Goal: Transaction & Acquisition: Purchase product/service

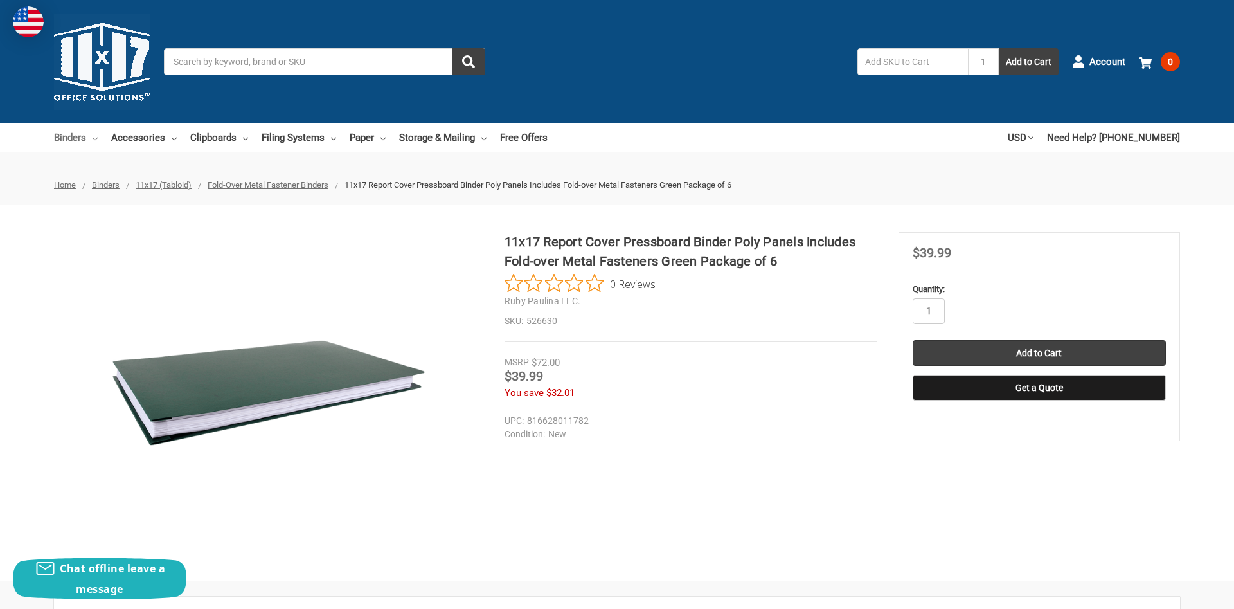
click at [75, 136] on link "Binders" at bounding box center [76, 137] width 44 height 28
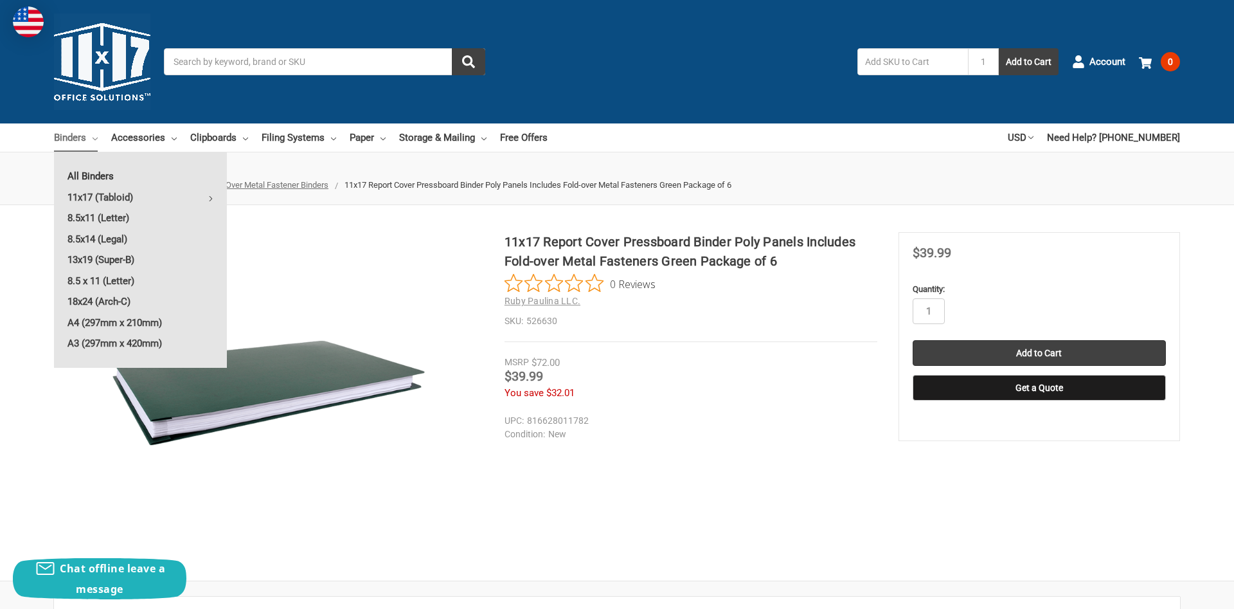
click at [125, 178] on link "All Binders" at bounding box center [140, 176] width 173 height 21
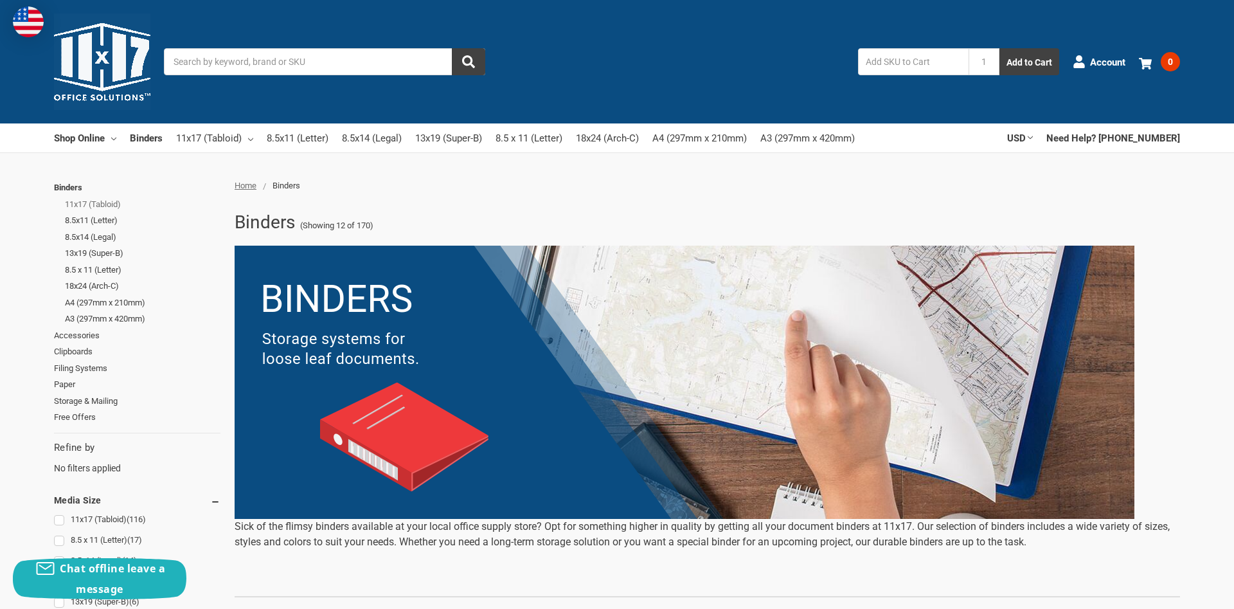
click at [87, 201] on link "11x17 (Tabloid)" at bounding box center [143, 204] width 156 height 17
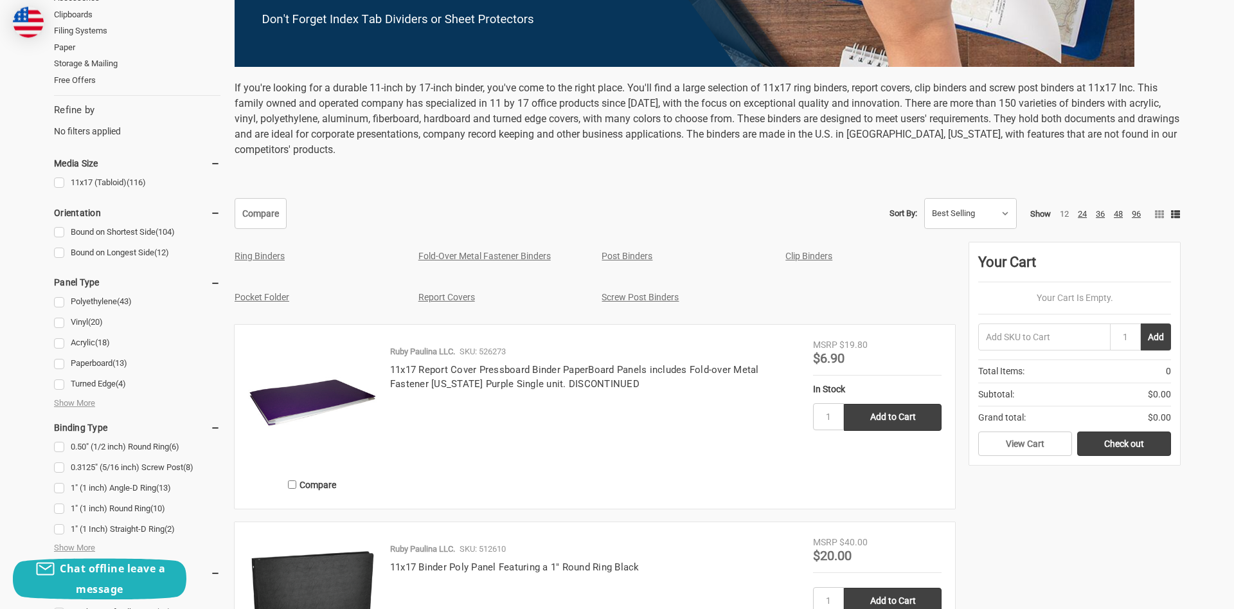
scroll to position [459, 0]
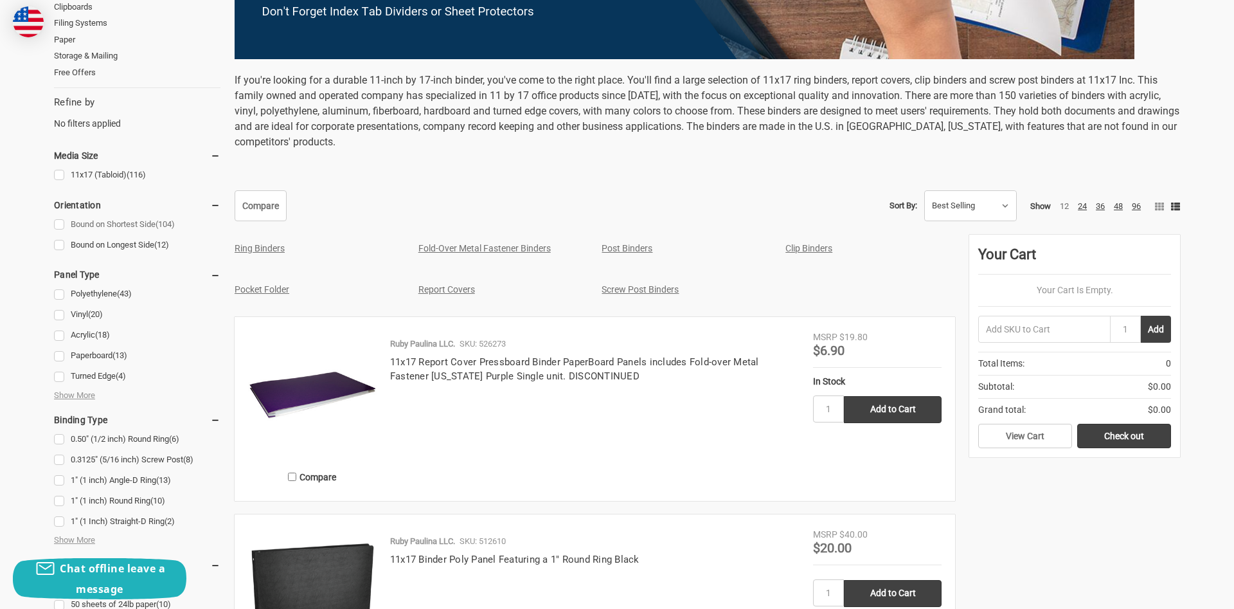
click at [57, 226] on link "Bound on Shortest Side (104)" at bounding box center [137, 224] width 166 height 17
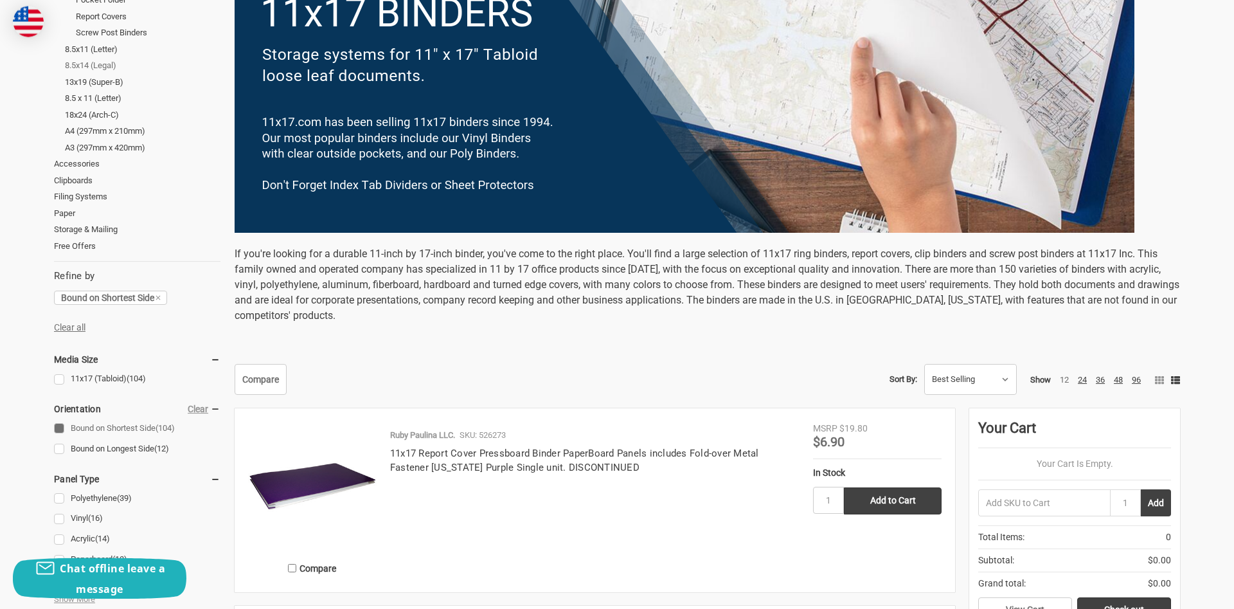
scroll to position [328, 0]
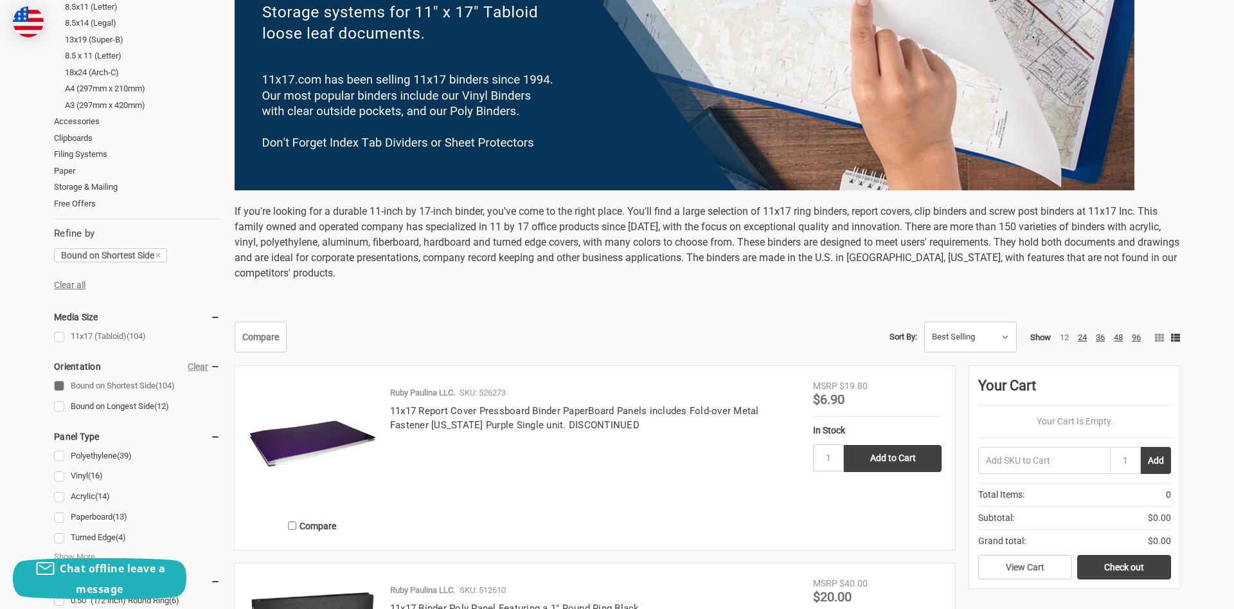
click at [60, 335] on link "11x17 (Tabloid) (104)" at bounding box center [137, 336] width 166 height 17
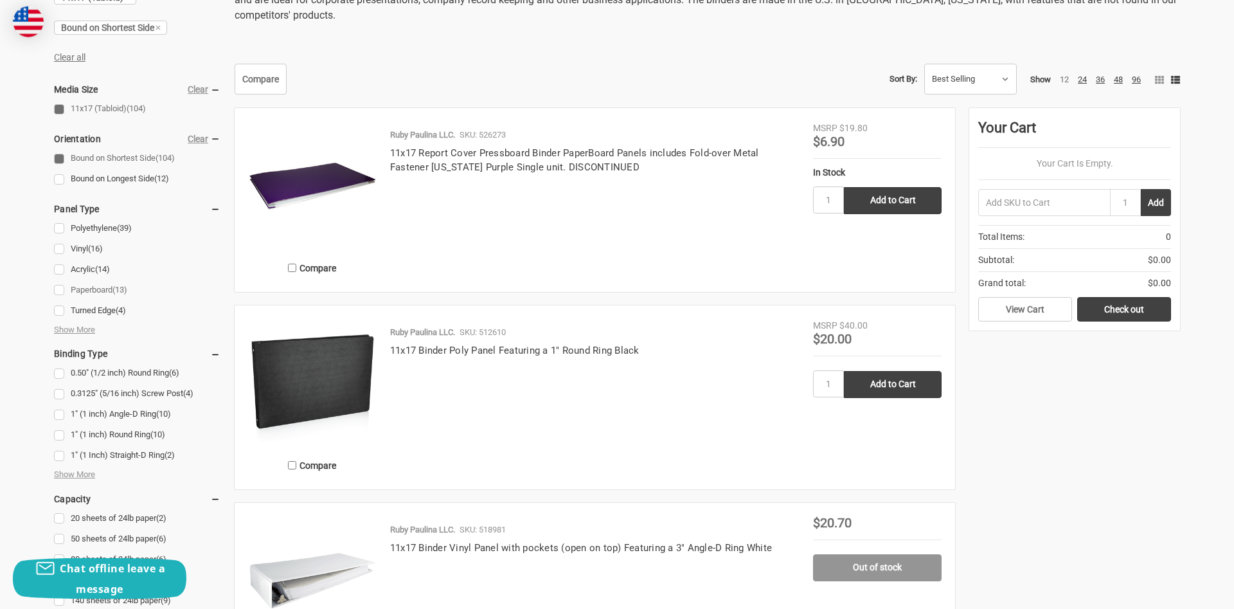
scroll to position [590, 0]
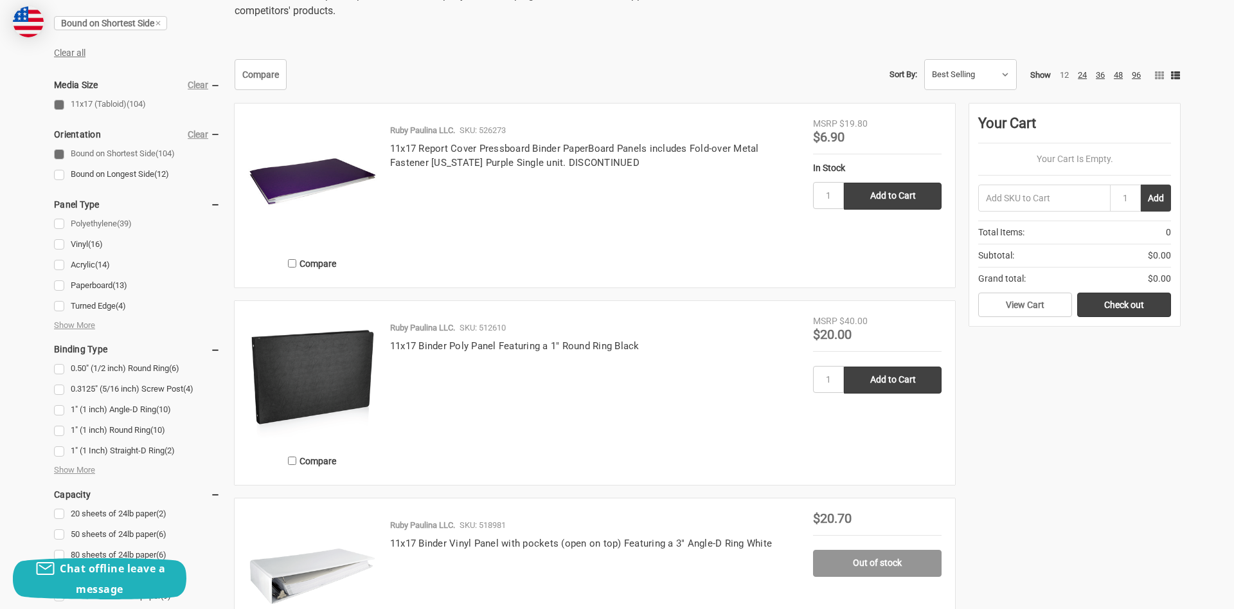
click at [59, 222] on link "Polyethylene (39)" at bounding box center [137, 223] width 166 height 17
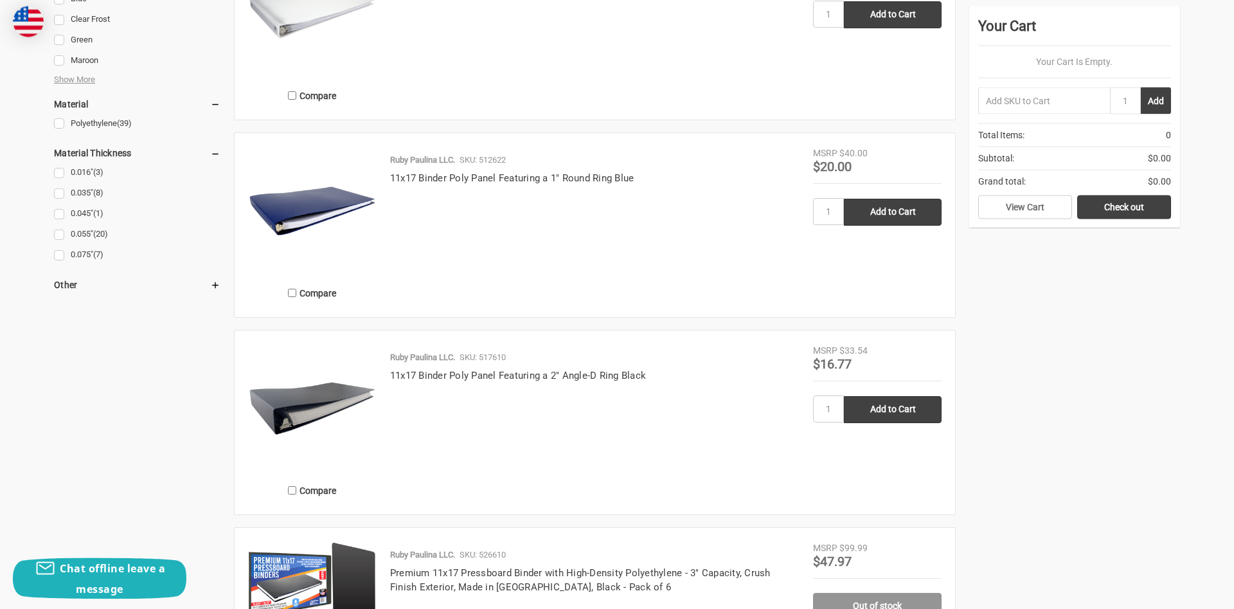
scroll to position [1246, 0]
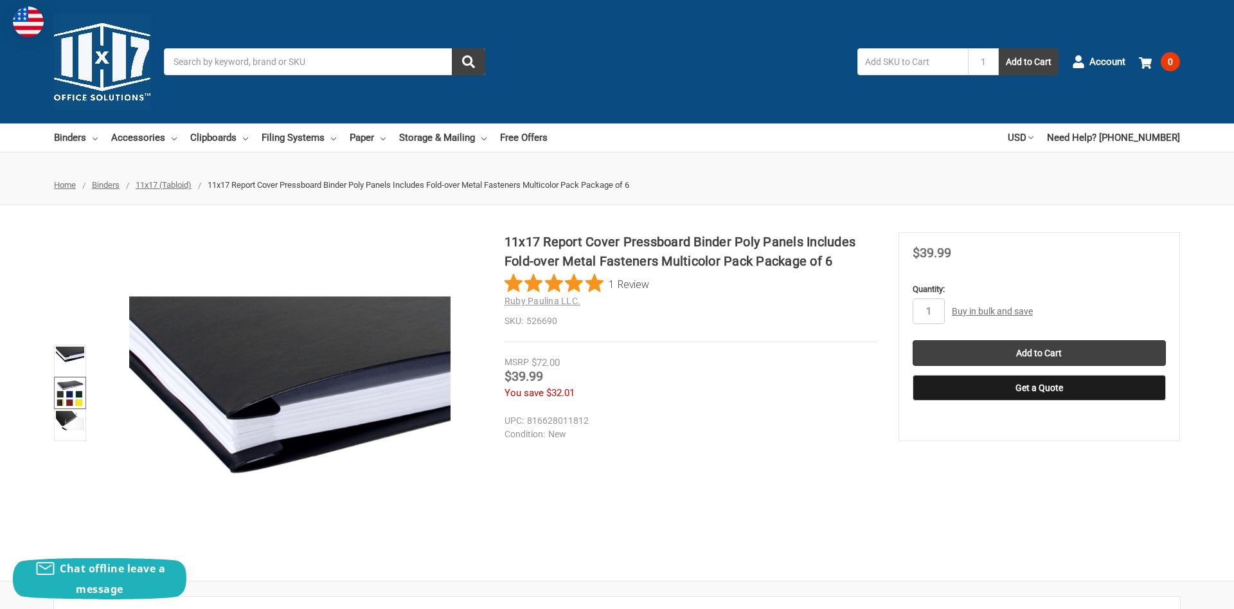
click at [67, 390] on img at bounding box center [70, 393] width 28 height 28
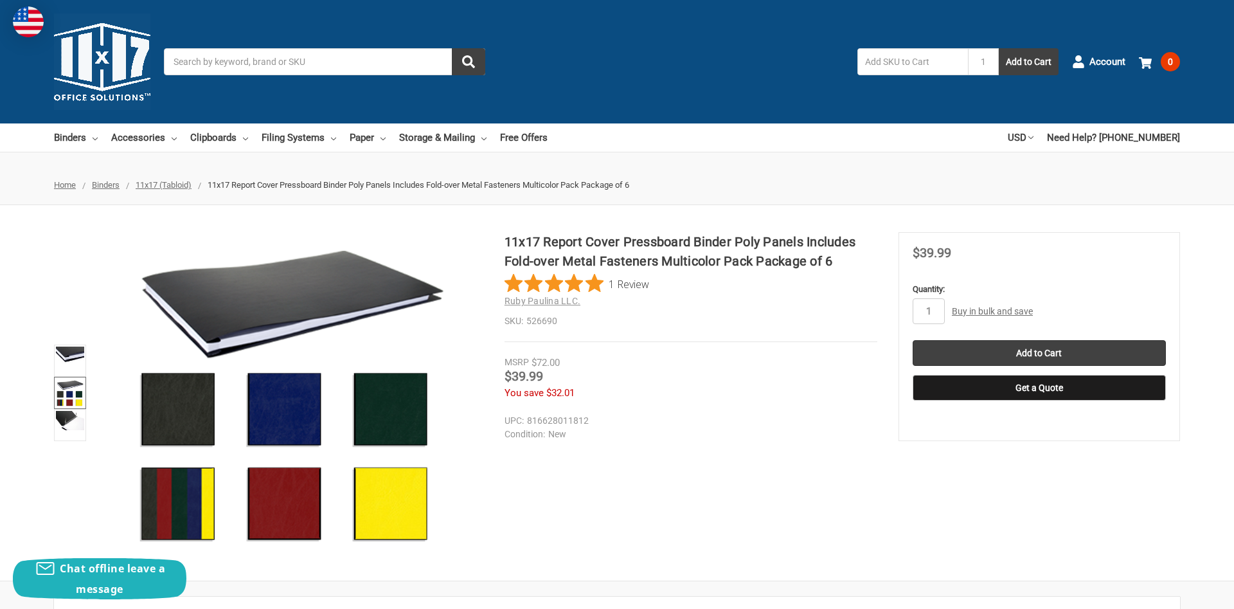
click at [185, 501] on figure at bounding box center [289, 392] width 387 height 321
click at [943, 309] on input "1" at bounding box center [929, 311] width 32 height 26
type input "2"
click at [1026, 354] on input "Add to Cart" at bounding box center [1039, 353] width 253 height 26
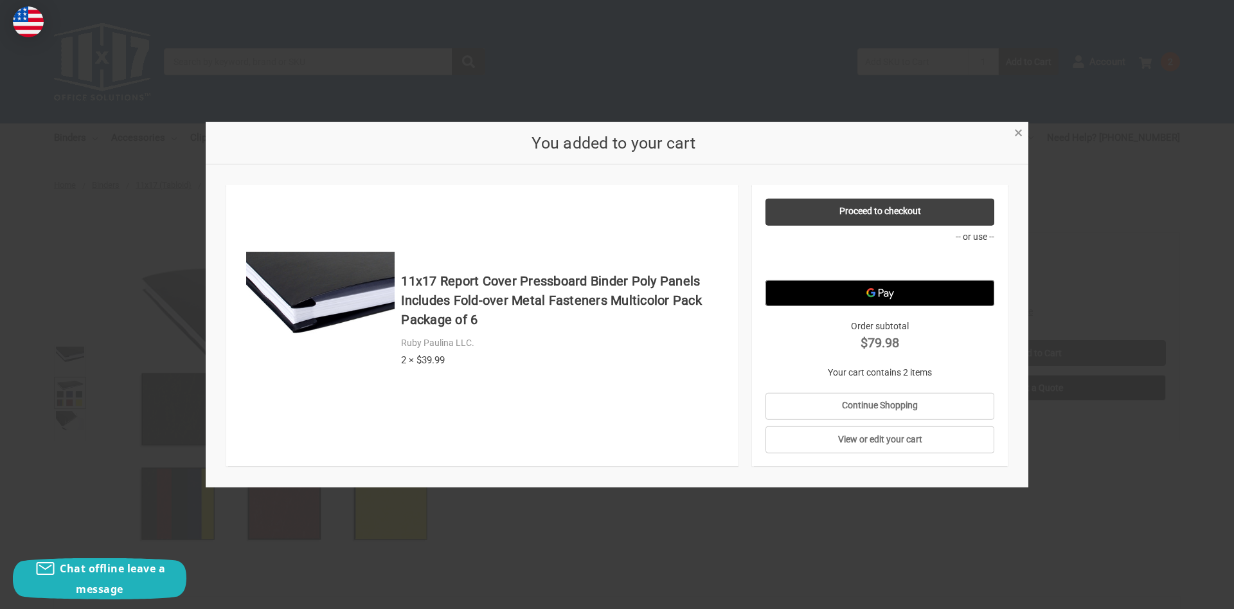
click at [1014, 136] on link "×" at bounding box center [1018, 131] width 13 height 13
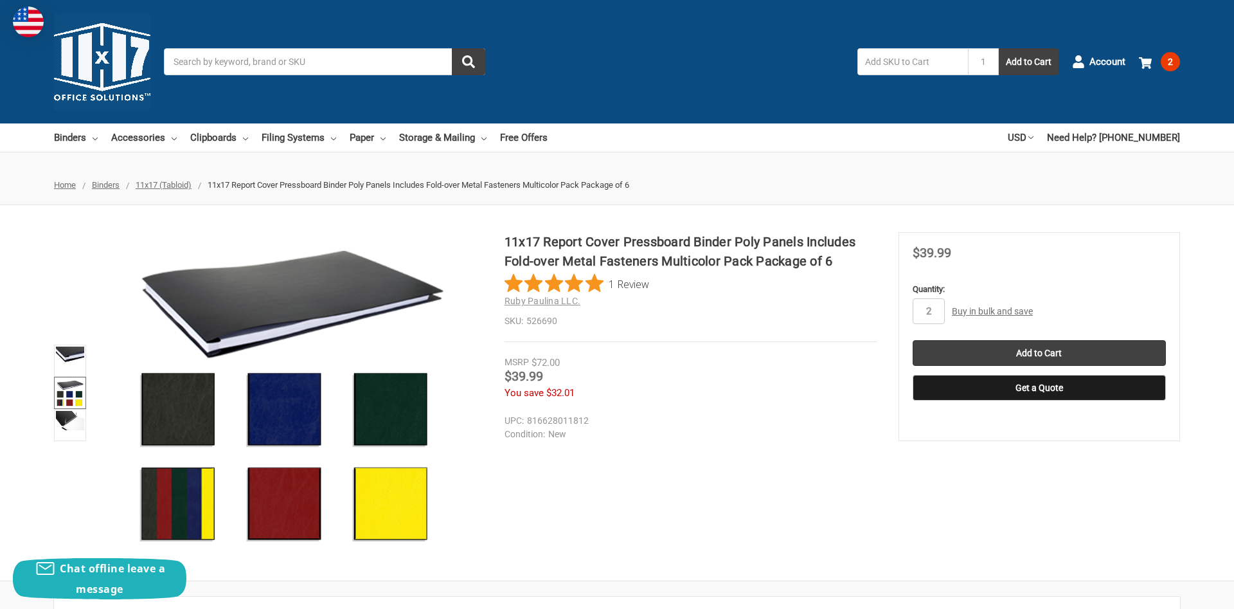
click at [170, 183] on span "11x17 (Tabloid)" at bounding box center [164, 185] width 56 height 10
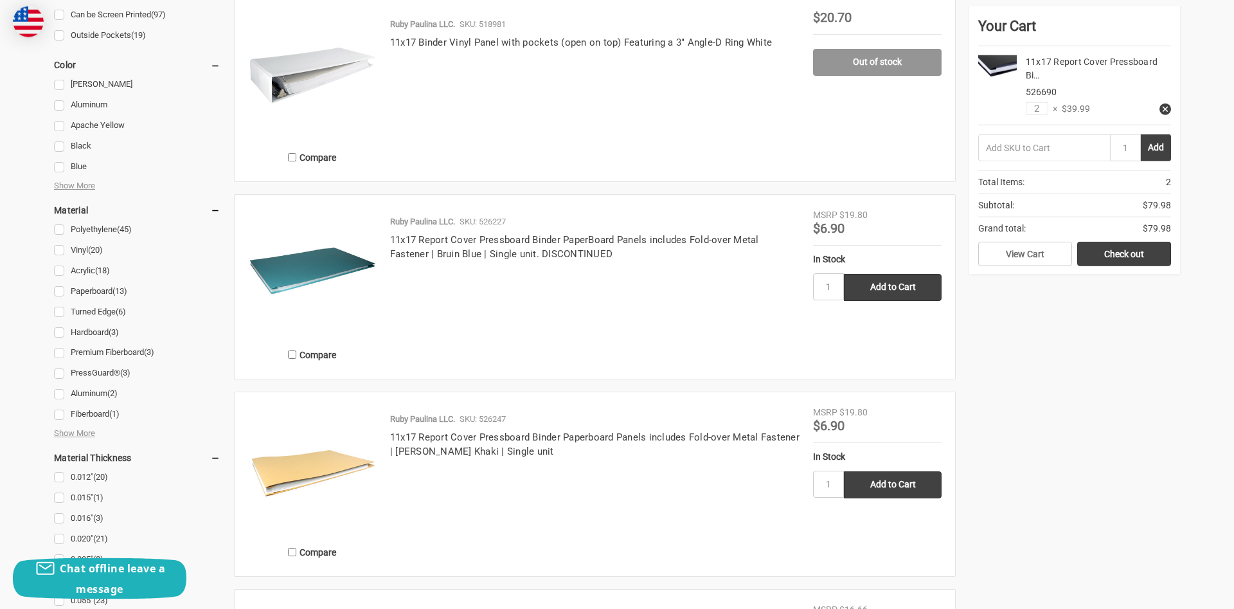
scroll to position [1180, 0]
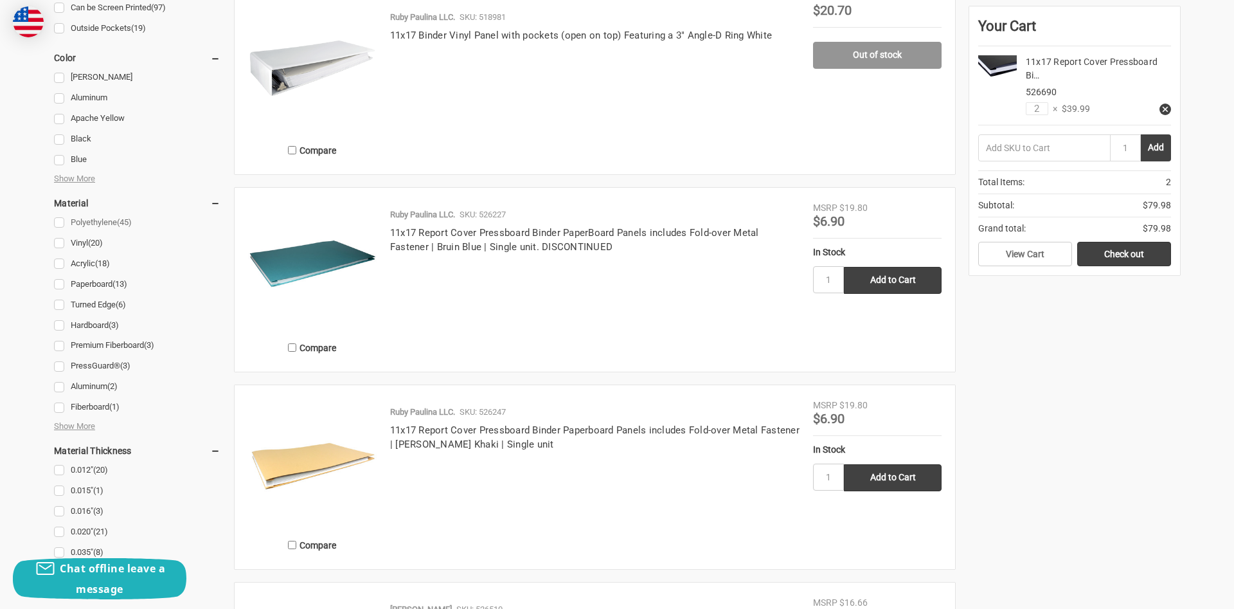
click at [58, 223] on link "Polyethylene (45)" at bounding box center [137, 222] width 166 height 17
click at [58, 246] on div at bounding box center [137, 61] width 166 height 1268
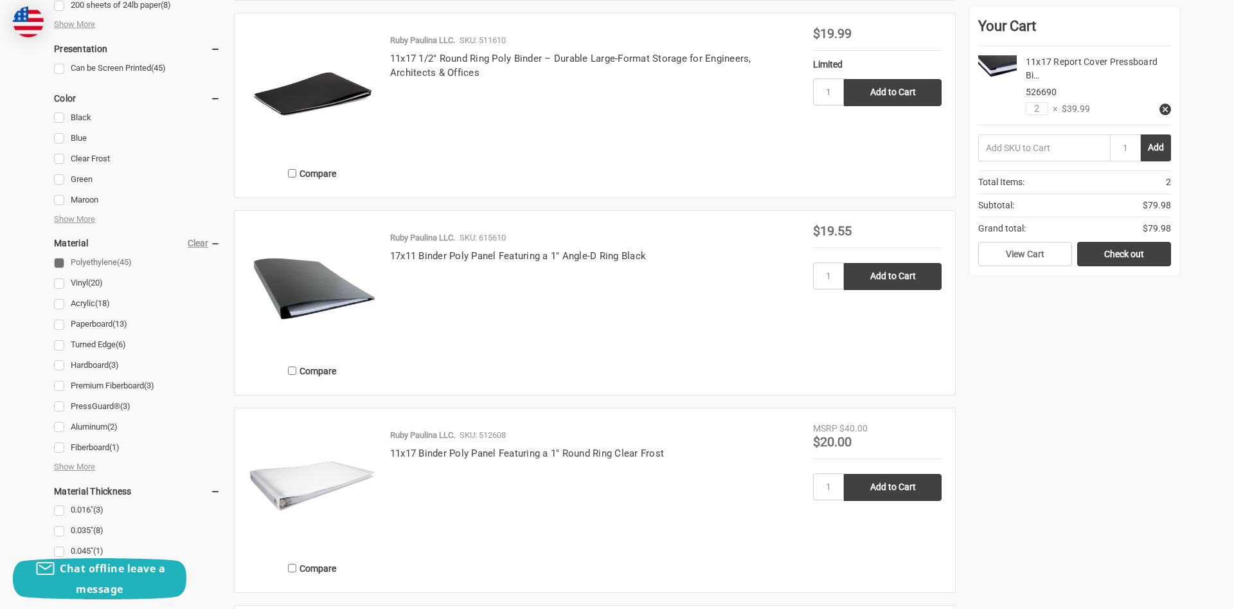
scroll to position [1180, 0]
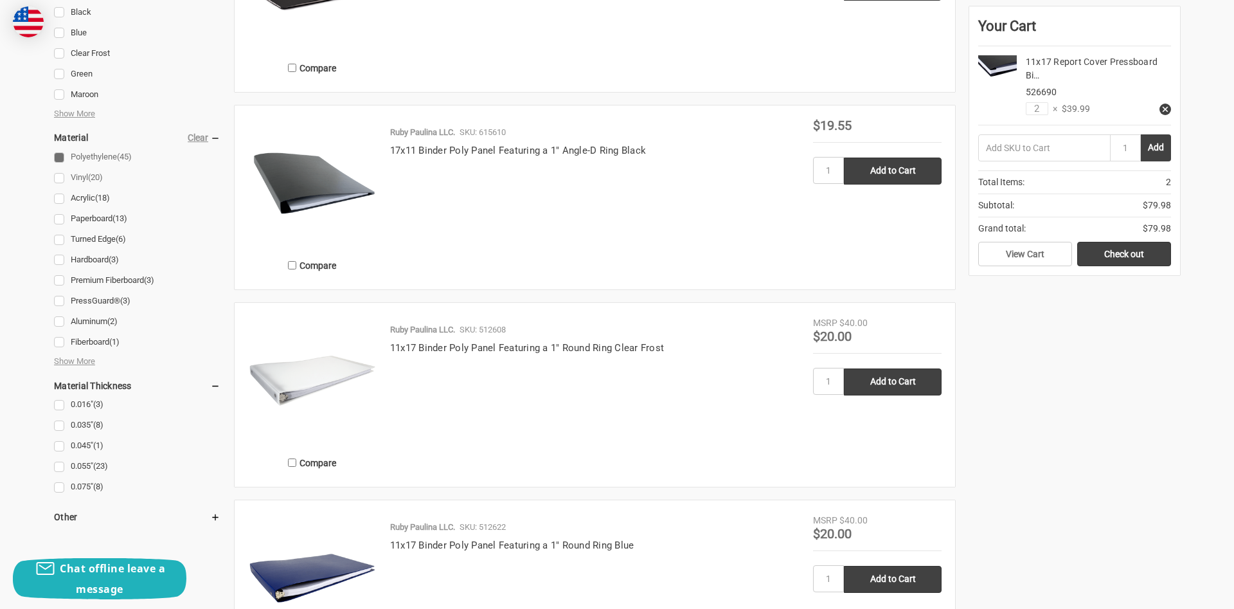
click at [61, 179] on link "Vinyl (20)" at bounding box center [137, 177] width 166 height 17
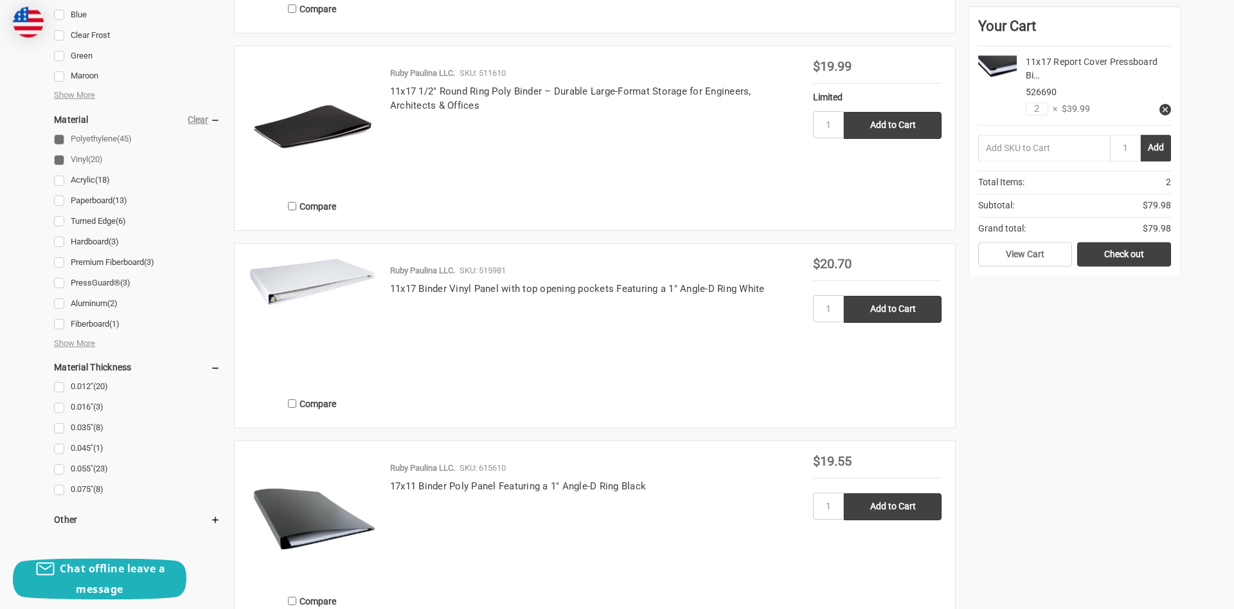
scroll to position [1246, 0]
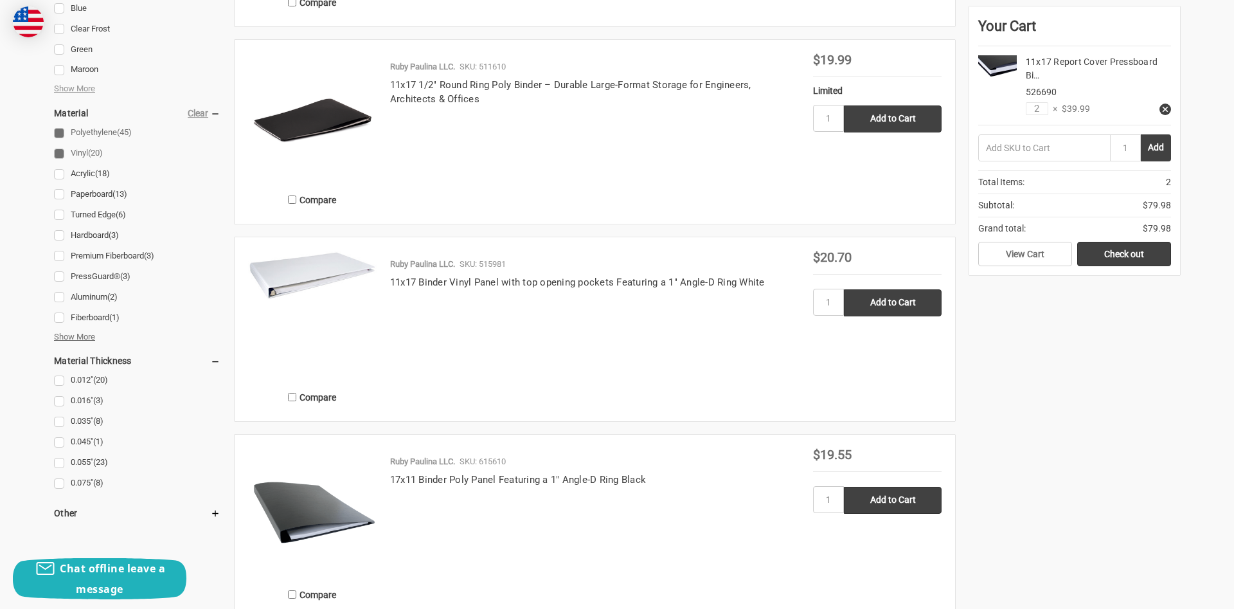
click at [73, 337] on span "Show More" at bounding box center [74, 336] width 41 height 13
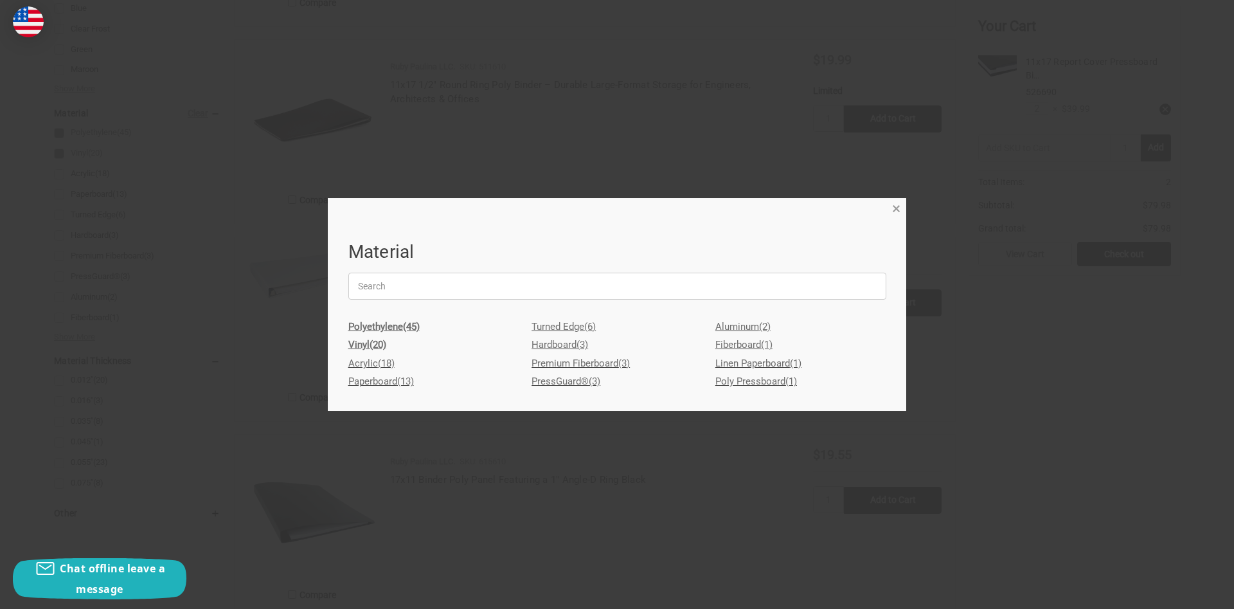
click at [895, 212] on span "×" at bounding box center [896, 209] width 8 height 19
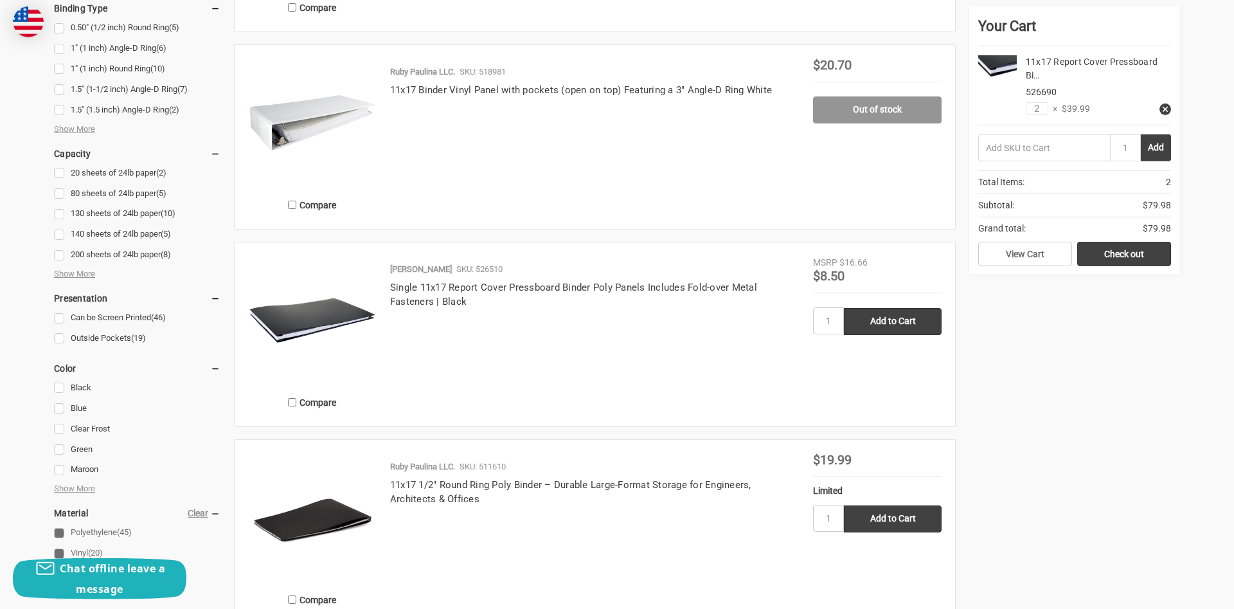
scroll to position [852, 0]
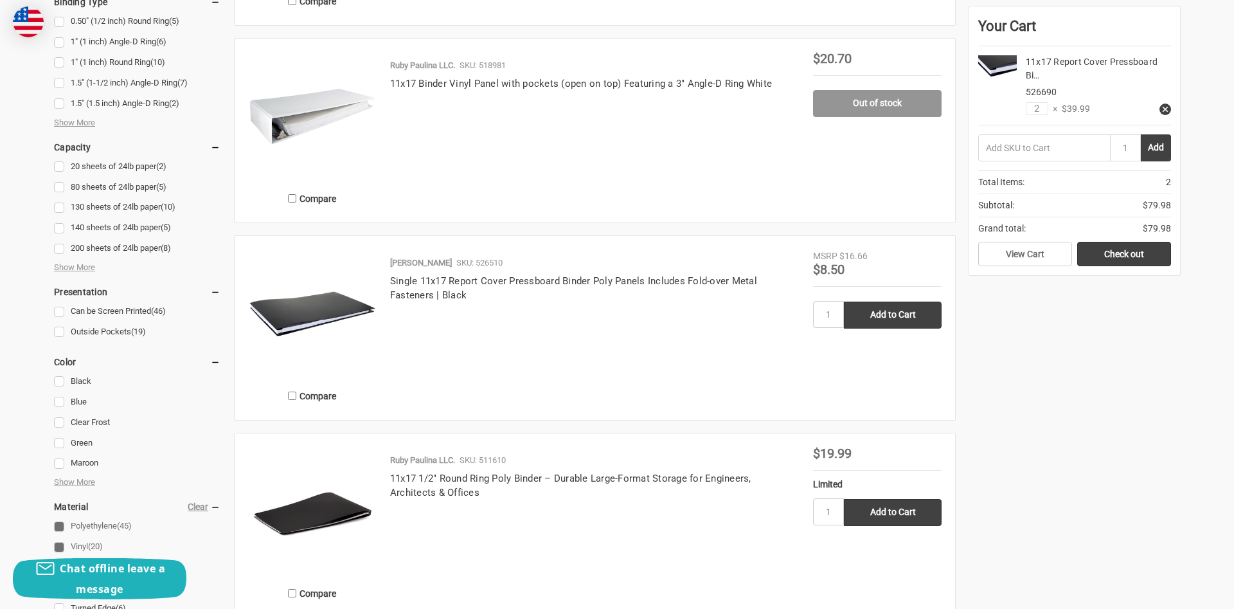
click at [317, 319] on img at bounding box center [312, 313] width 129 height 129
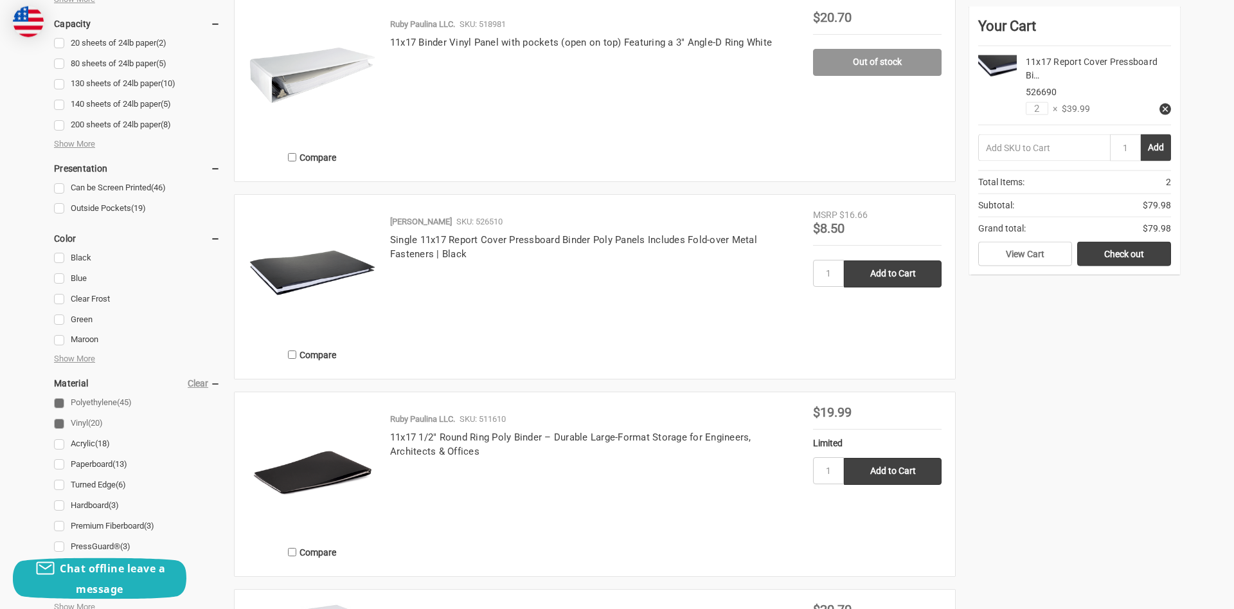
scroll to position [983, 0]
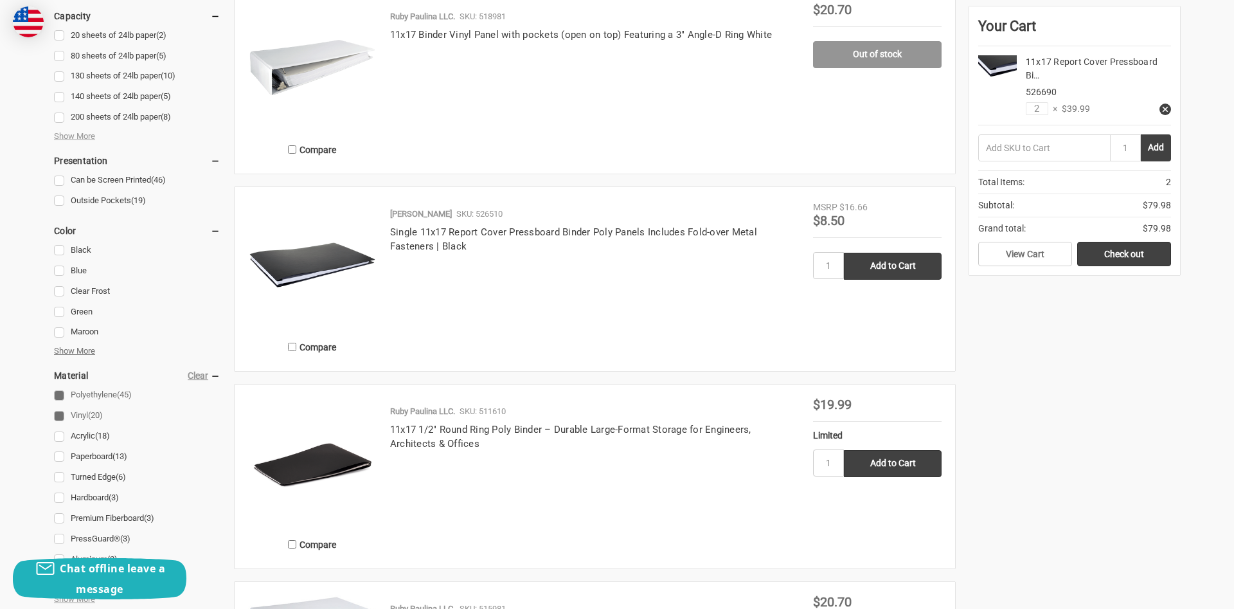
click at [73, 353] on span "Show More" at bounding box center [74, 350] width 41 height 13
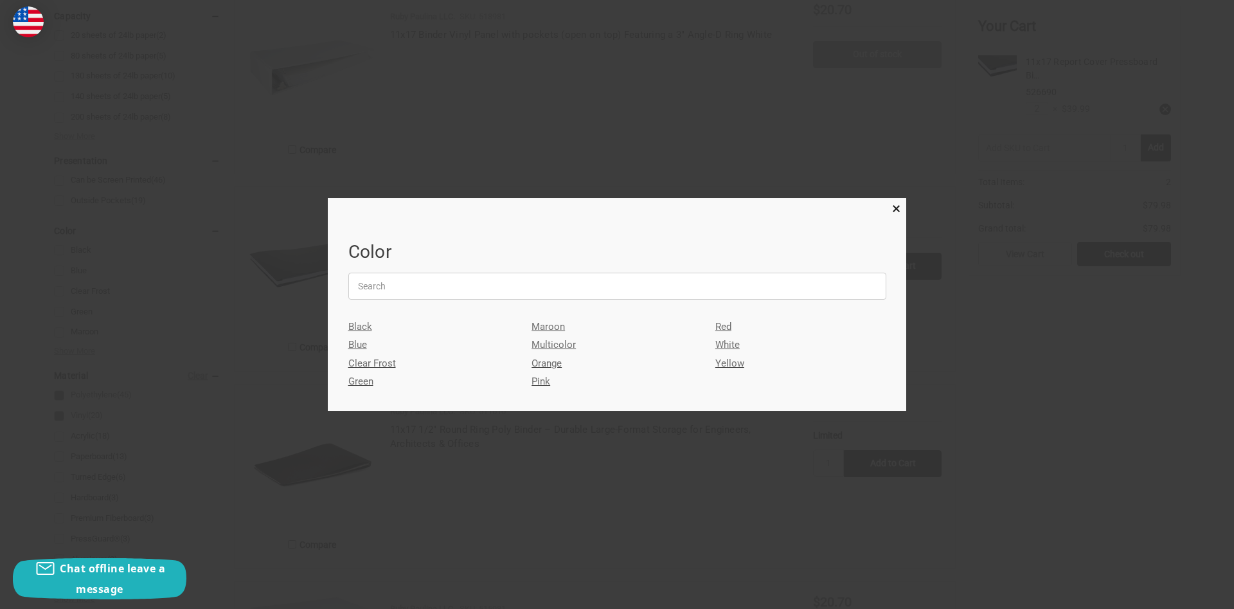
click at [542, 350] on link "Multicolor" at bounding box center [617, 344] width 171 height 19
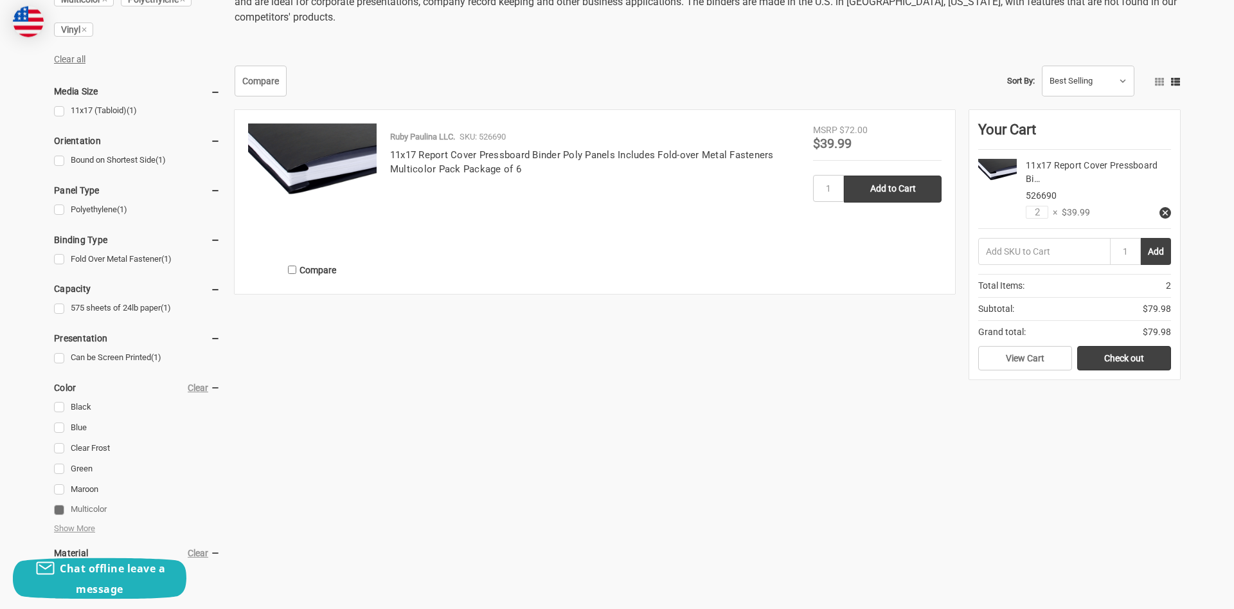
scroll to position [590, 0]
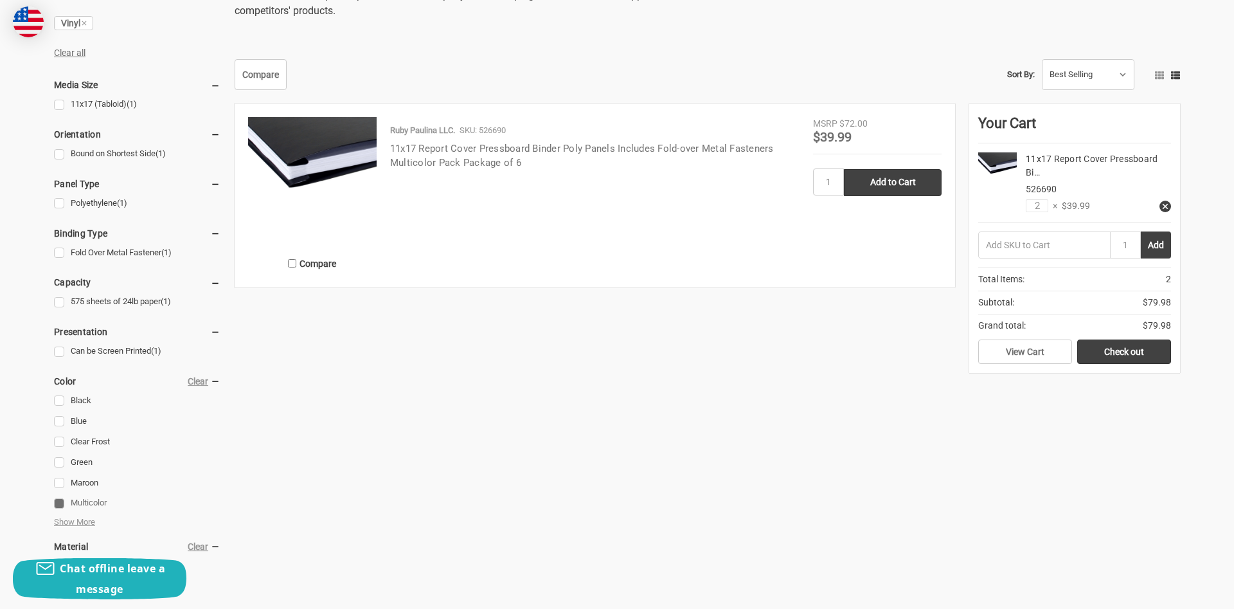
click at [469, 149] on link "11x17 Report Cover Pressboard Binder Poly Panels Includes Fold-over Metal Faste…" at bounding box center [582, 156] width 384 height 26
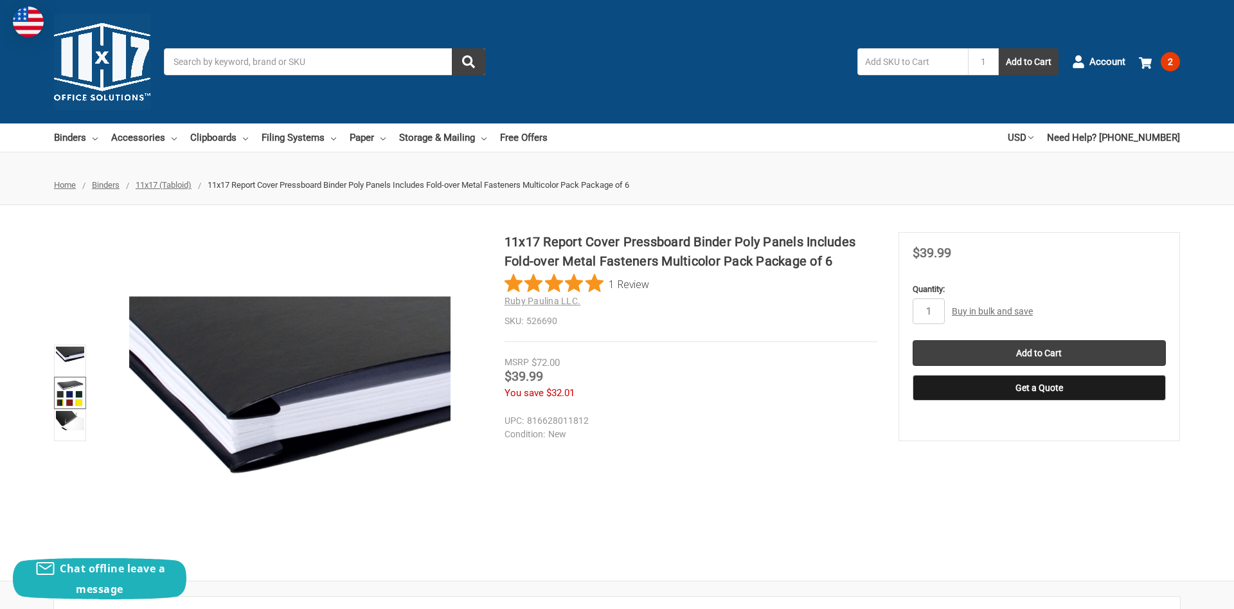
click at [73, 393] on img at bounding box center [70, 393] width 28 height 28
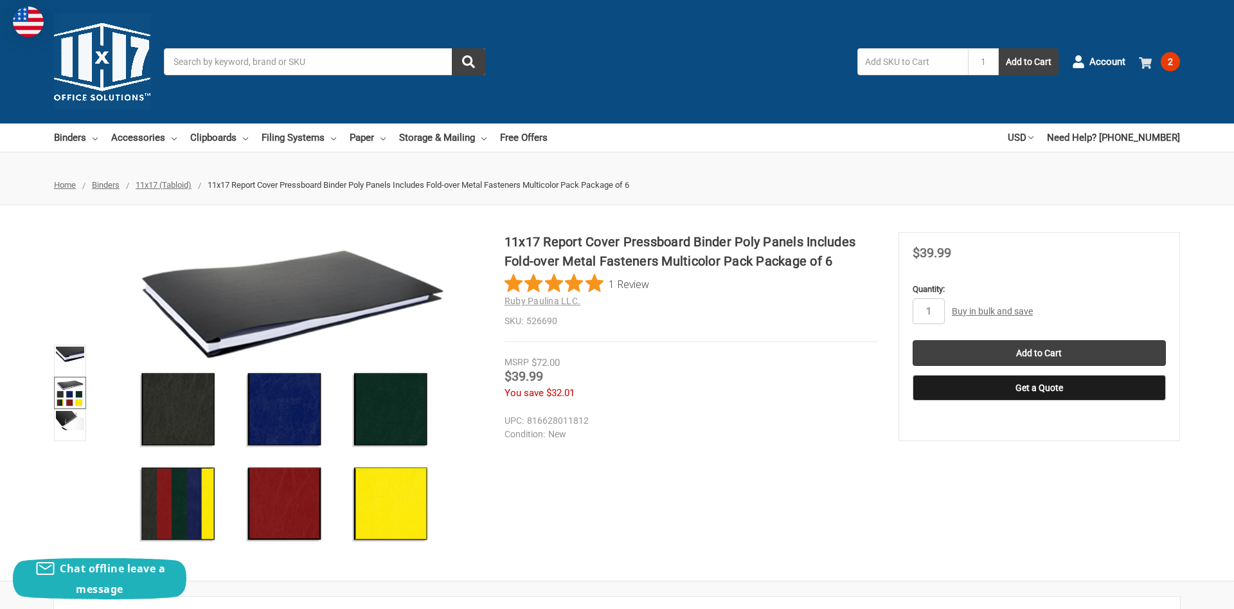
click at [1171, 64] on span "2" at bounding box center [1170, 61] width 19 height 19
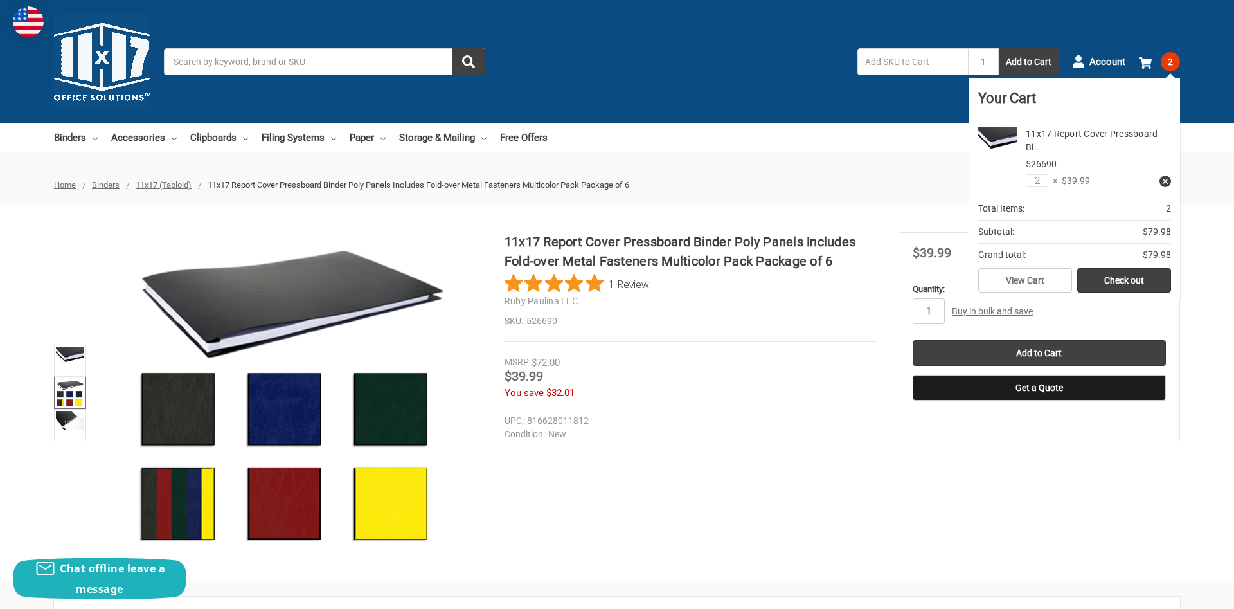
click at [762, 424] on dd "816628011812" at bounding box center [688, 420] width 367 height 13
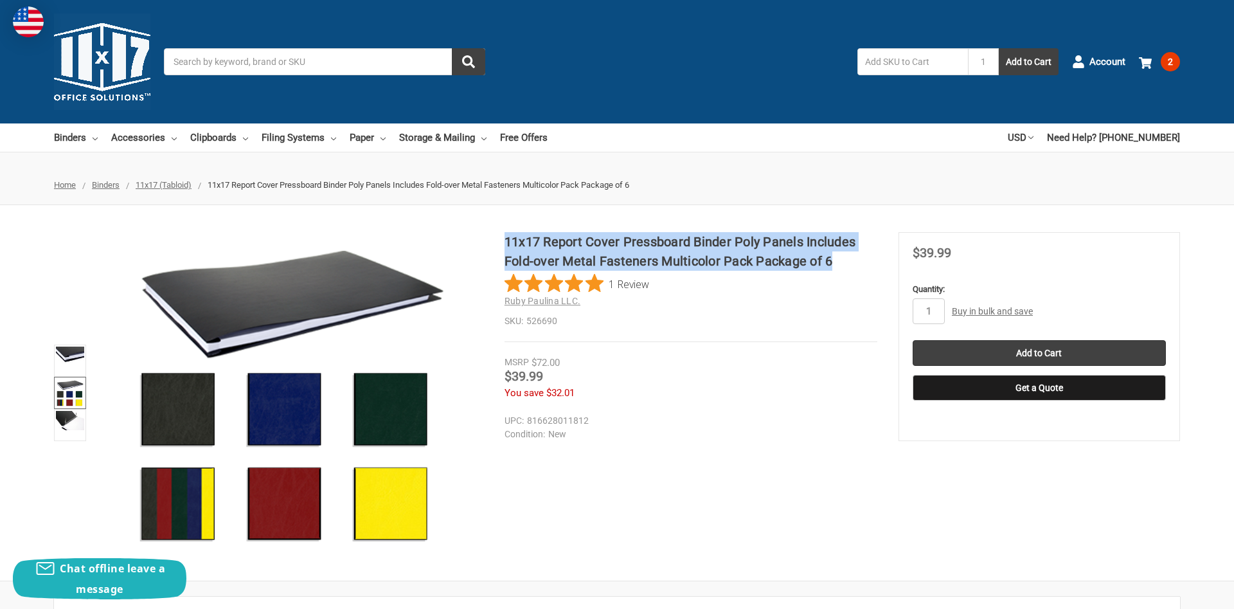
drag, startPoint x: 506, startPoint y: 239, endPoint x: 877, endPoint y: 253, distance: 371.7
click at [877, 253] on section "11x17 Report Cover Pressboard Binder Poly Panels Includes Fold-over Metal Faste…" at bounding box center [702, 323] width 394 height 182
copy h1 "11x17 Report Cover Pressboard Binder Poly Panels Includes Fold-over Metal Faste…"
click at [1171, 60] on span "2" at bounding box center [1170, 61] width 19 height 19
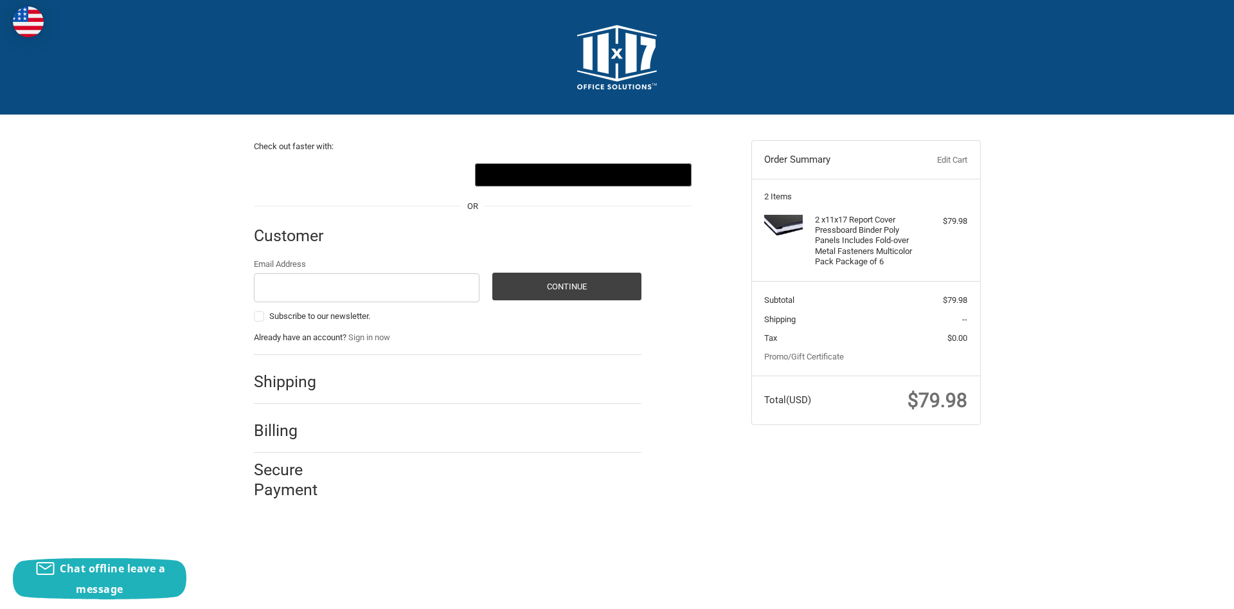
click at [394, 289] on input "Email Address" at bounding box center [367, 287] width 226 height 29
type input "[EMAIL_ADDRESS][DOMAIN_NAME]"
click at [570, 290] on button "Continue" at bounding box center [566, 287] width 149 height 28
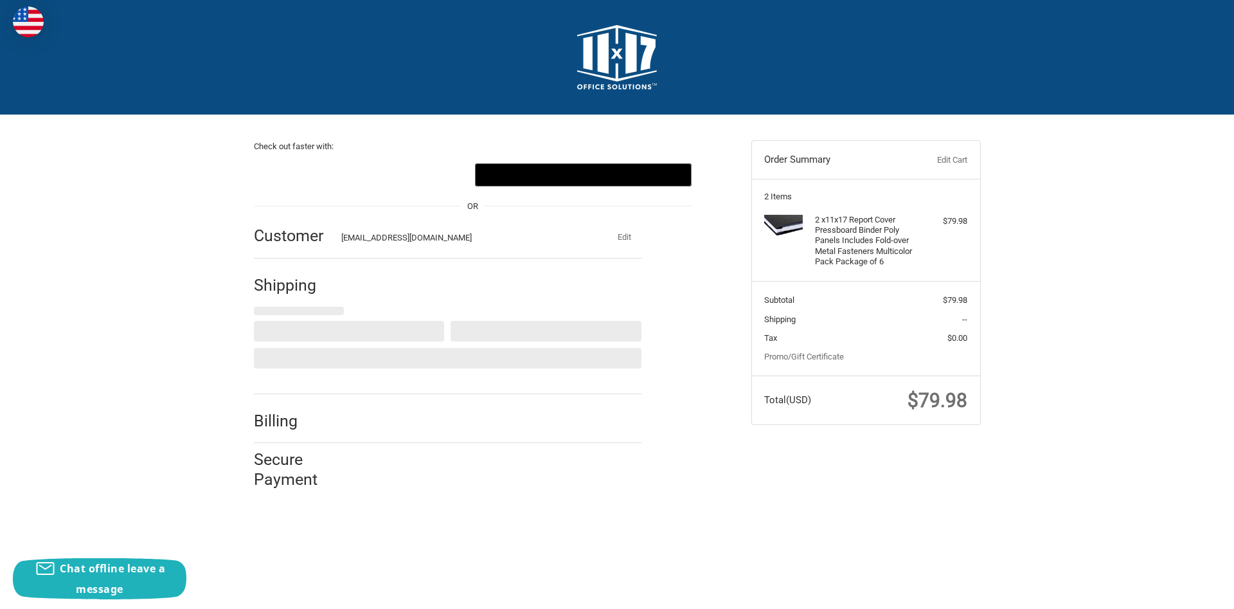
select select "US"
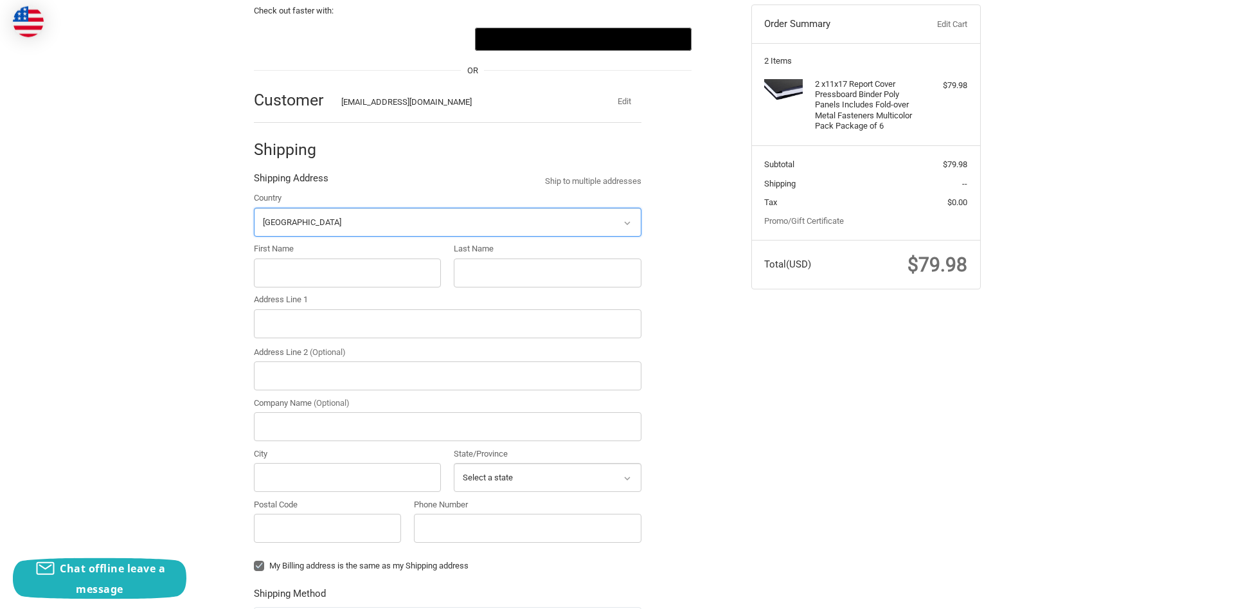
scroll to position [136, 0]
click at [350, 273] on input "First Name" at bounding box center [348, 272] width 188 height 29
type input "Tina"
type input "Costella"
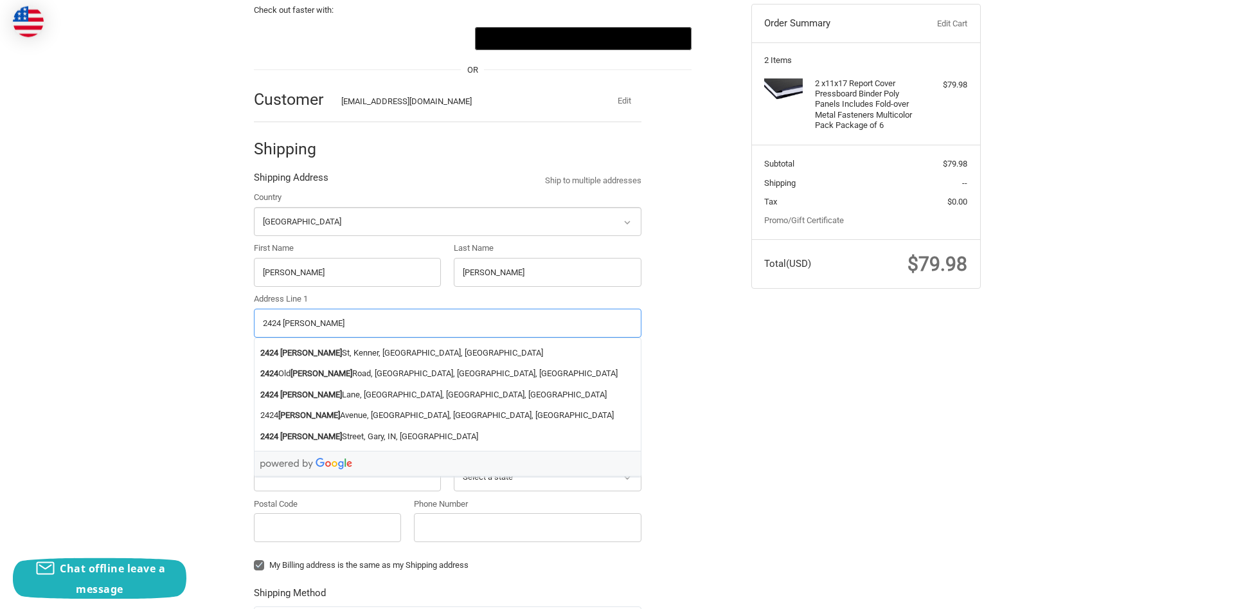
type input "2424 Tyler St"
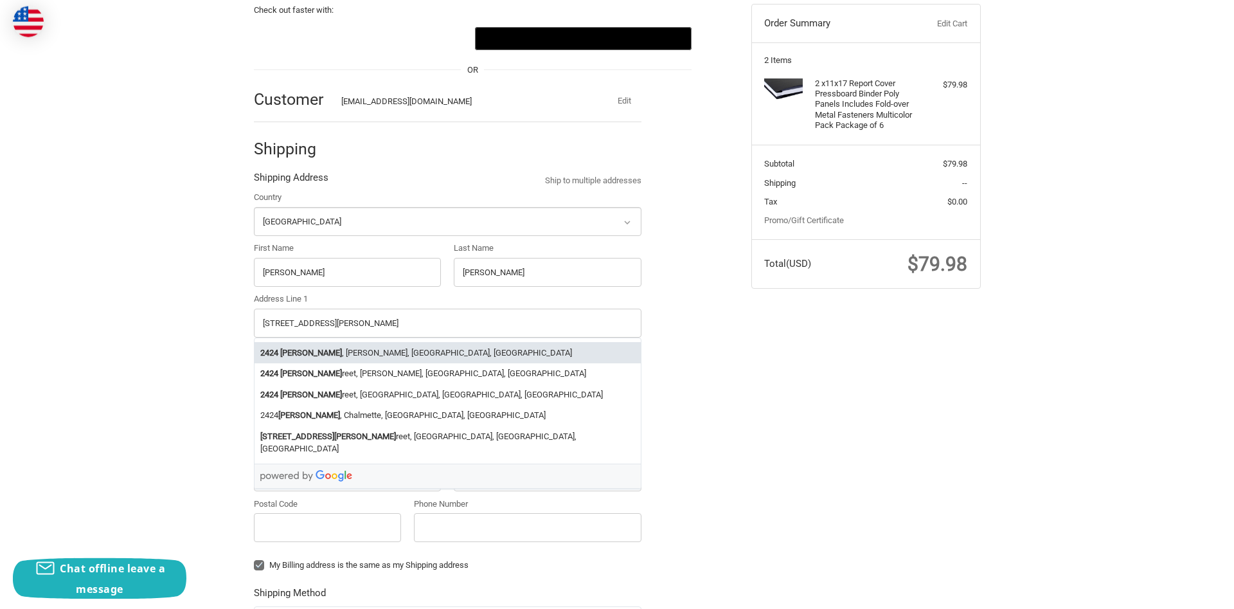
type input "Kenner"
type input "70062"
select select "LA"
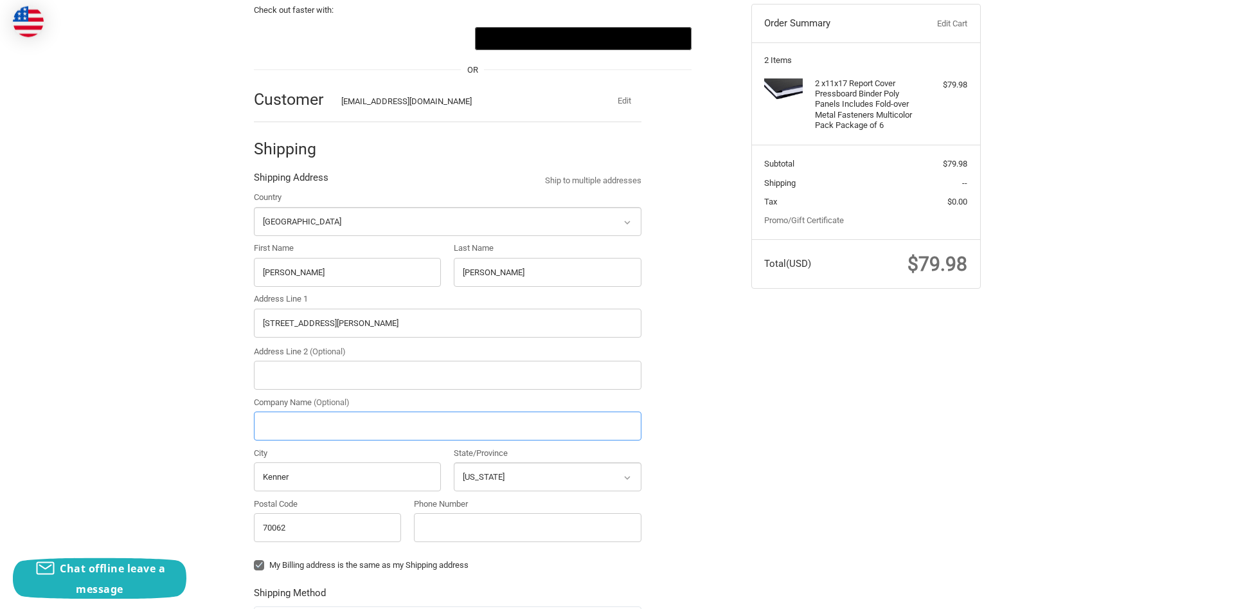
click at [319, 420] on input "Company Name (Optional)" at bounding box center [448, 425] width 388 height 29
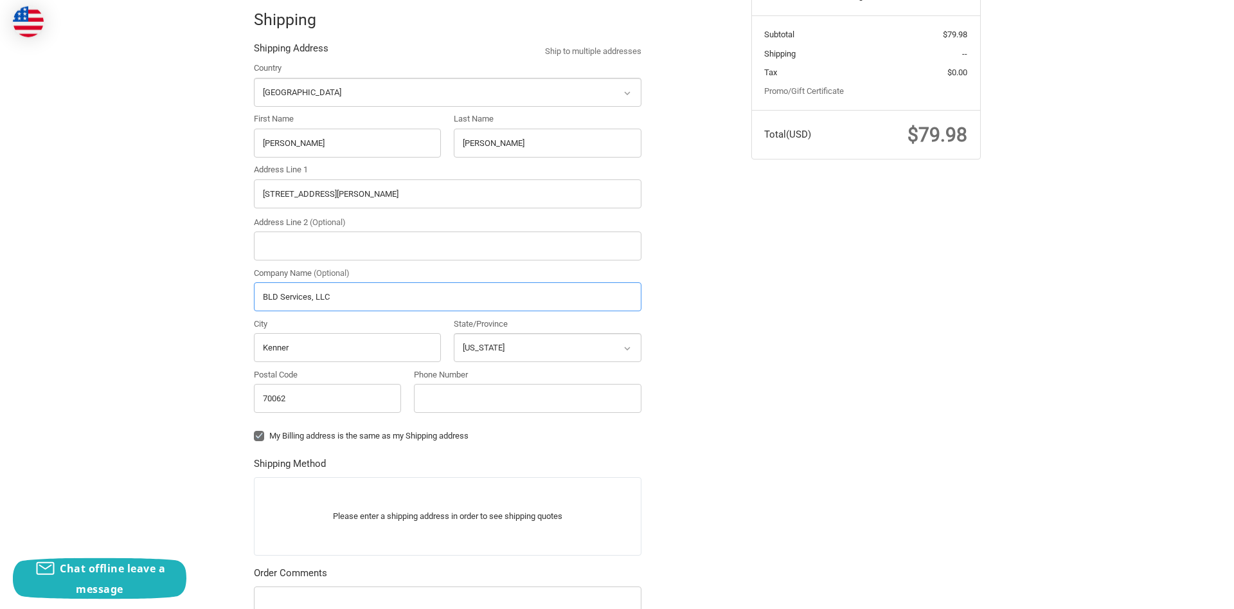
scroll to position [267, 0]
type input "BLD Services, LLC"
click at [429, 400] on input "Phone Number" at bounding box center [528, 396] width 228 height 29
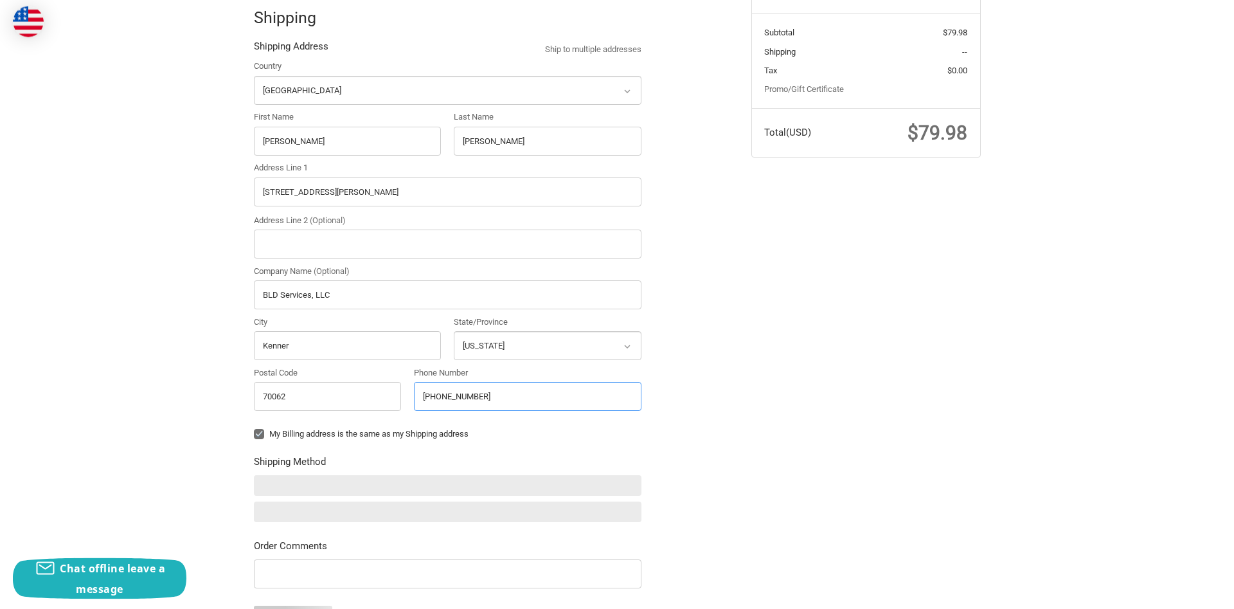
type input "504-466-1344"
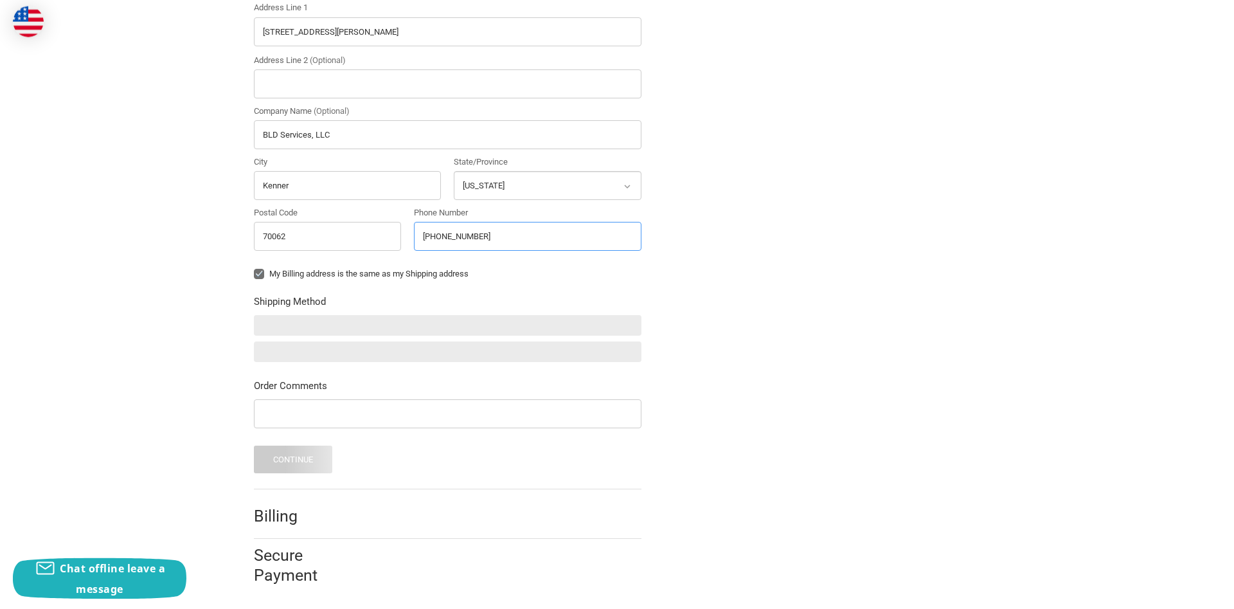
scroll to position [431, 0]
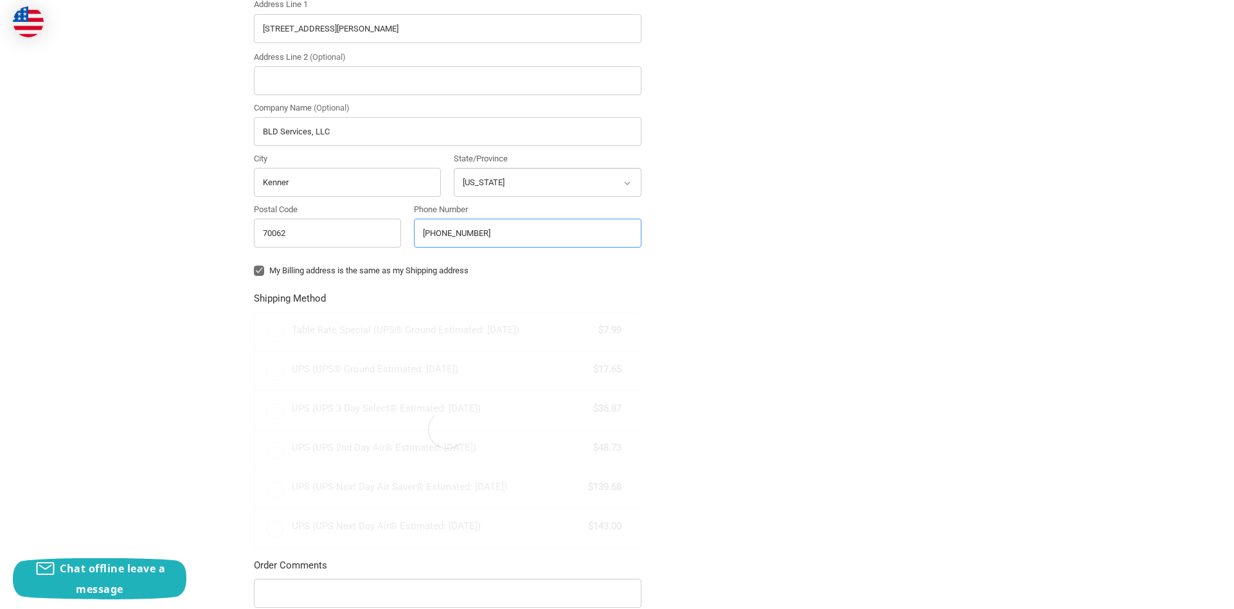
radio input "true"
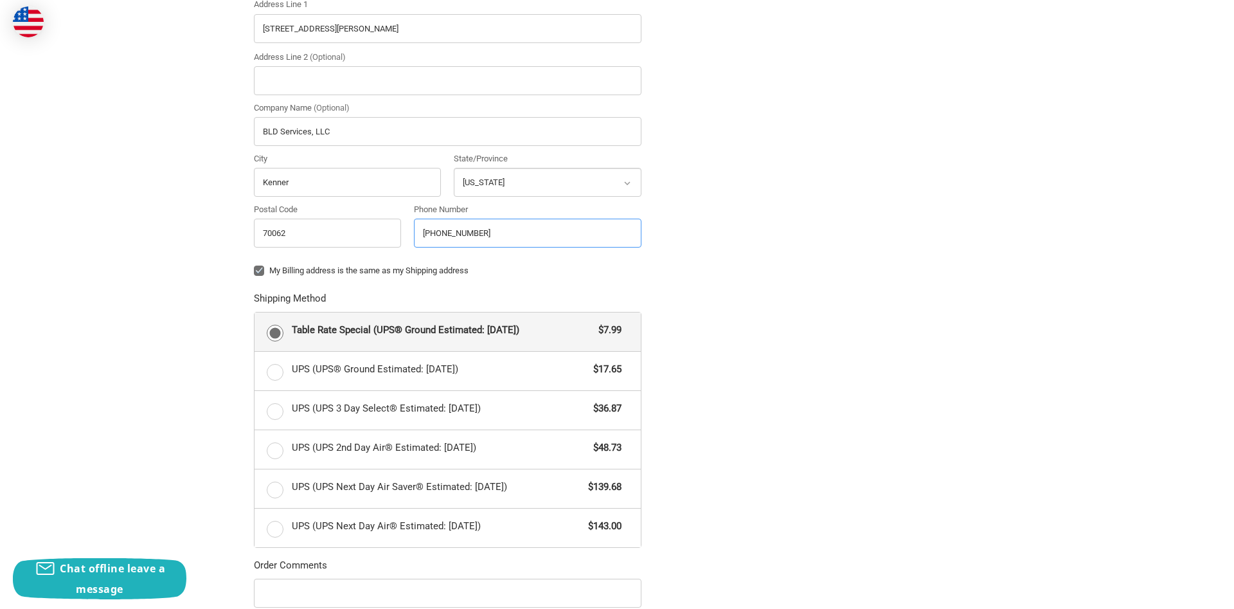
type input "504-466-1344"
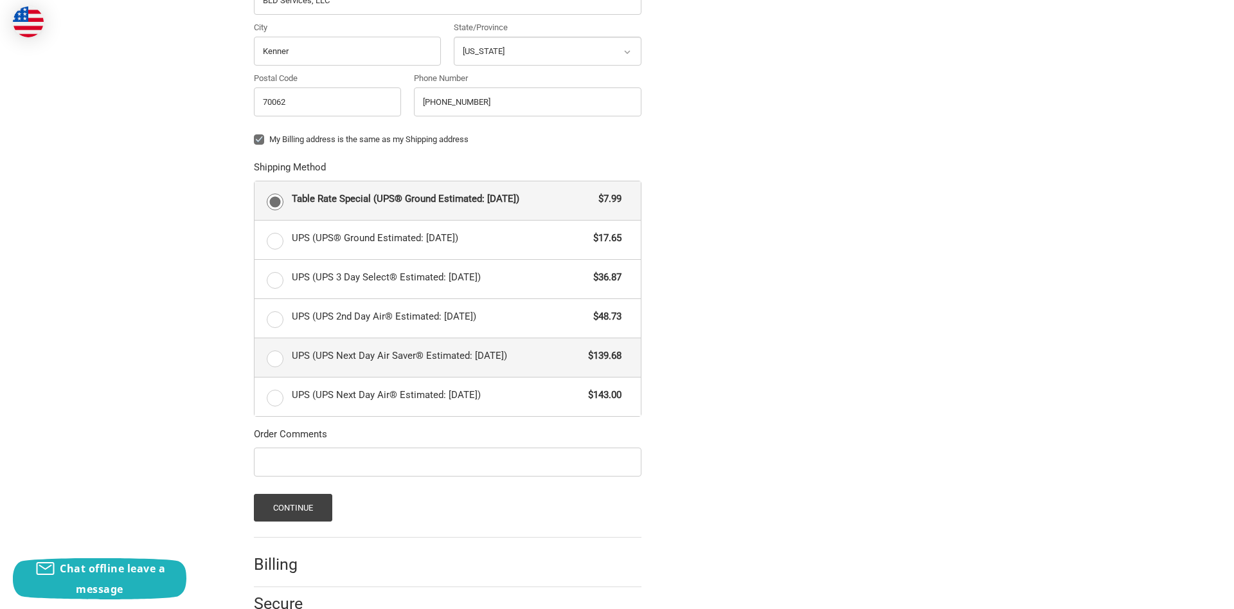
scroll to position [613, 0]
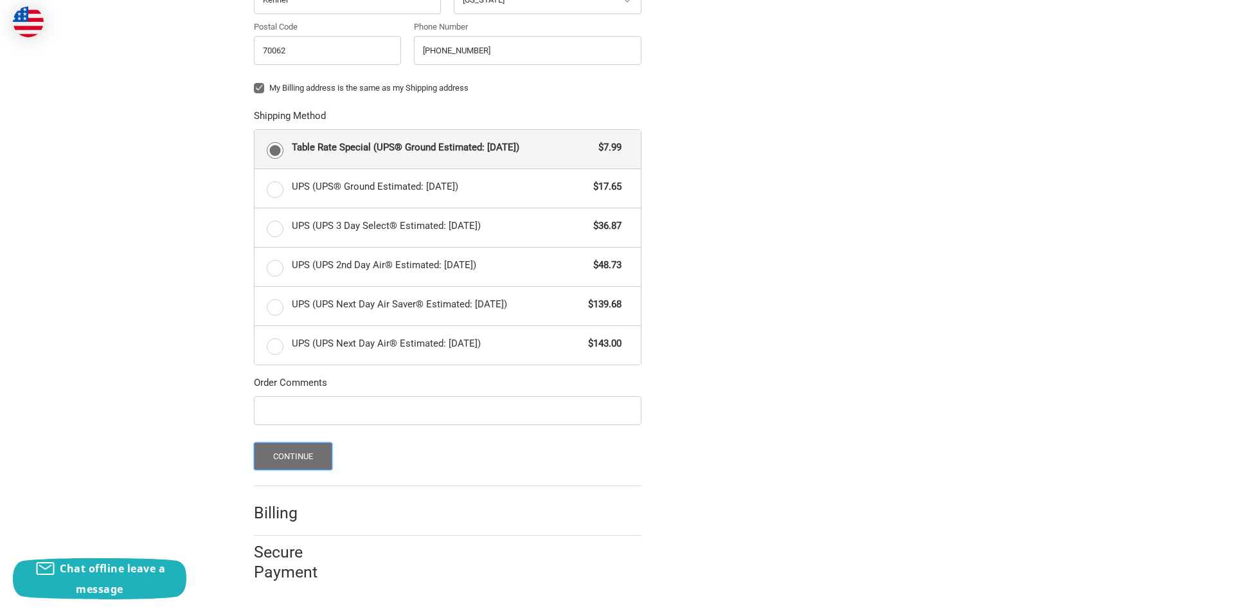
click at [307, 454] on button "Continue" at bounding box center [293, 456] width 79 height 28
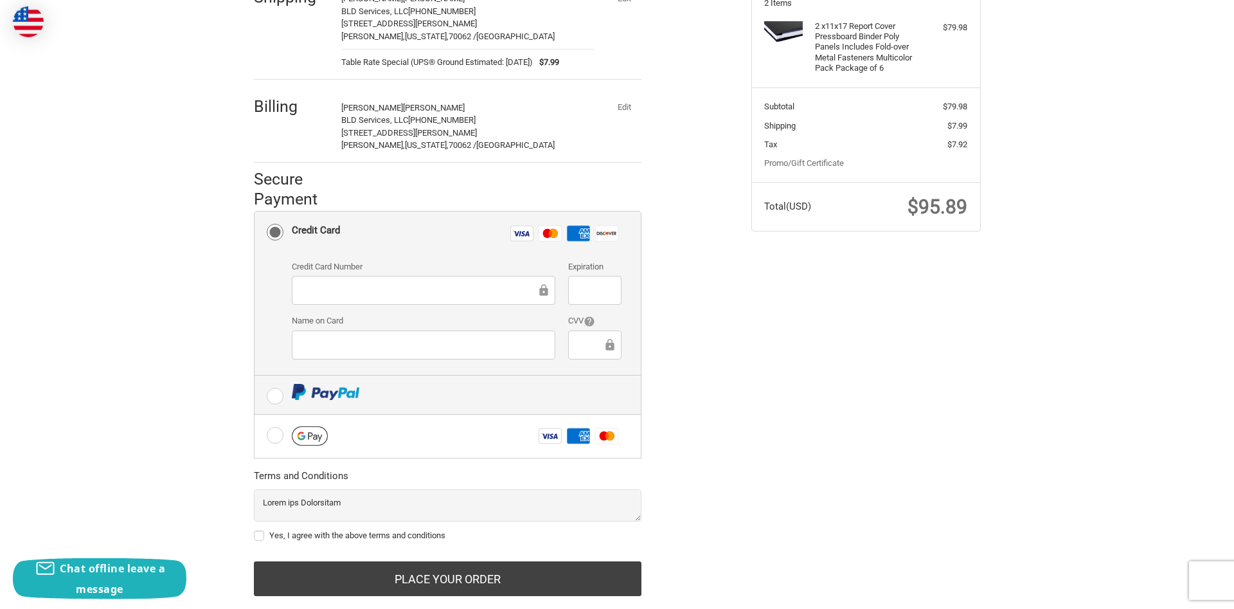
scroll to position [197, 0]
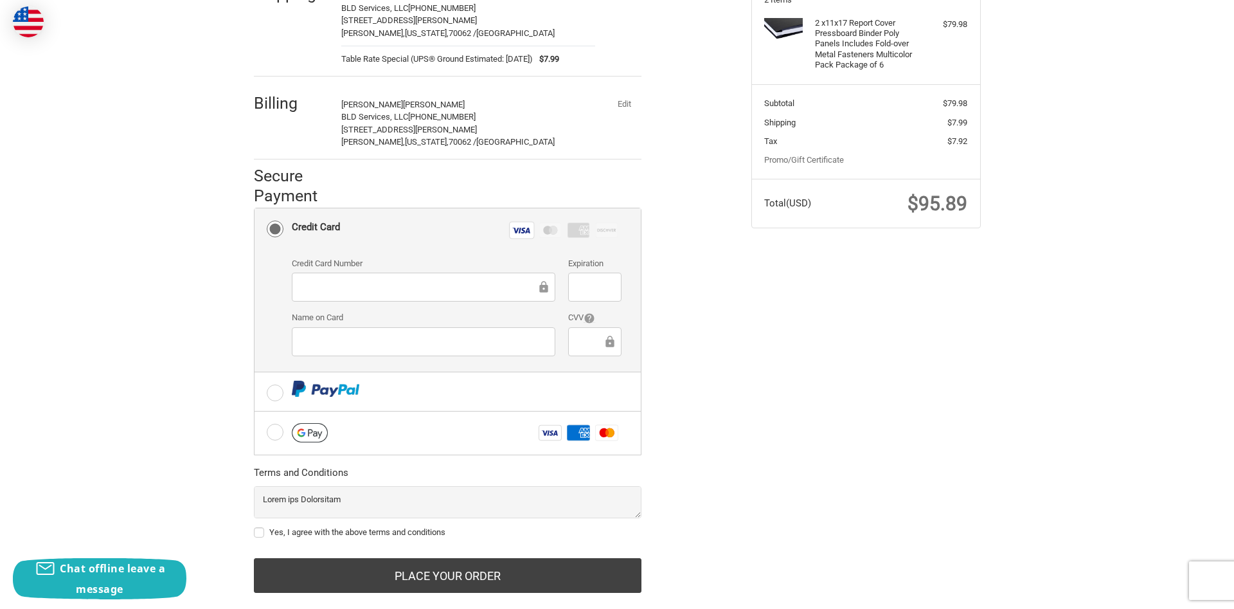
click at [591, 350] on div at bounding box center [594, 341] width 53 height 29
click at [830, 414] on div "Check out faster with: @import url(//fonts.googleapis.com/css?family=Google+San…" at bounding box center [616, 269] width 771 height 702
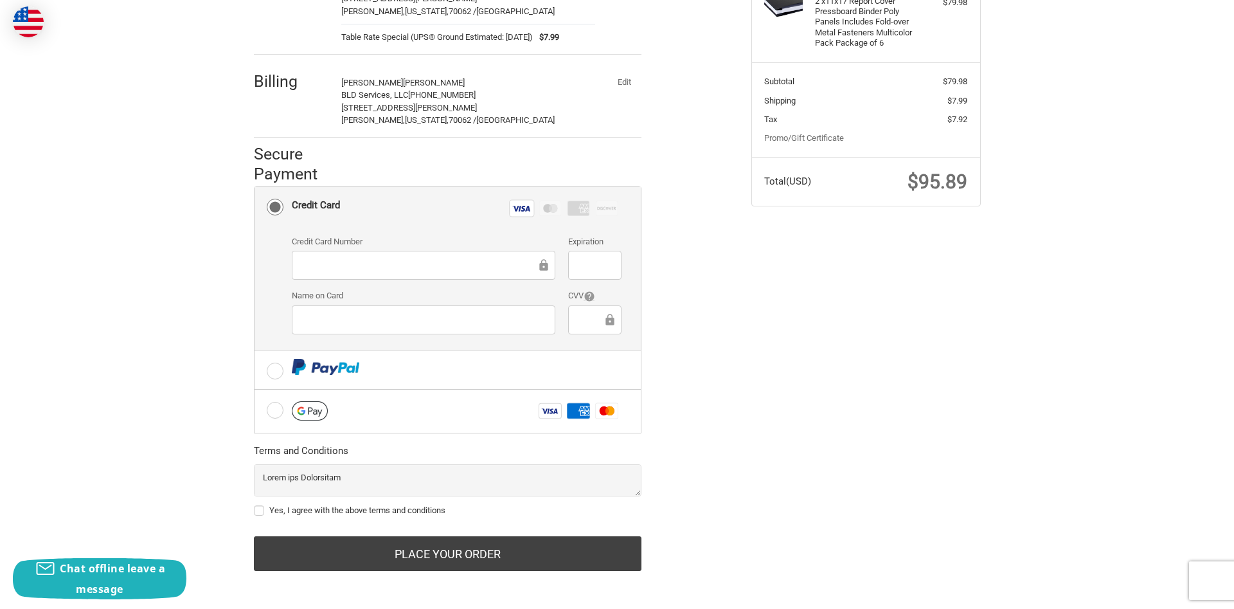
scroll to position [222, 0]
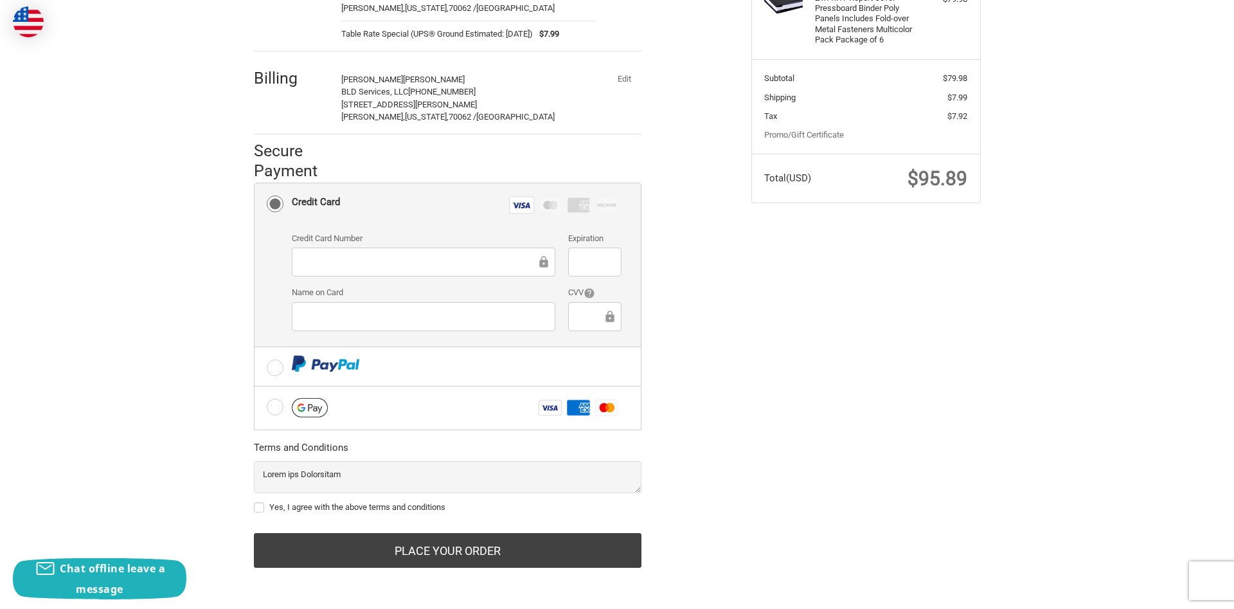
click at [262, 508] on label "Yes, I agree with the above terms and conditions" at bounding box center [448, 507] width 388 height 10
click at [255, 501] on input "Yes, I agree with the above terms and conditions" at bounding box center [254, 501] width 1 height 1
checkbox input "true"
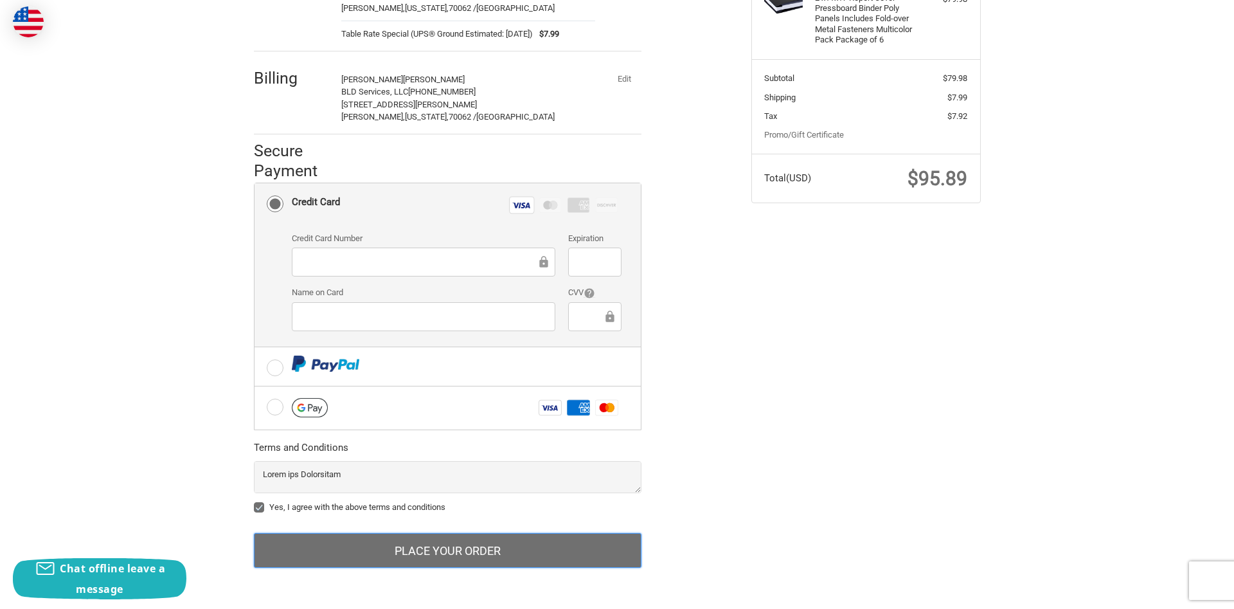
click at [481, 557] on button "Place Your Order" at bounding box center [448, 550] width 388 height 35
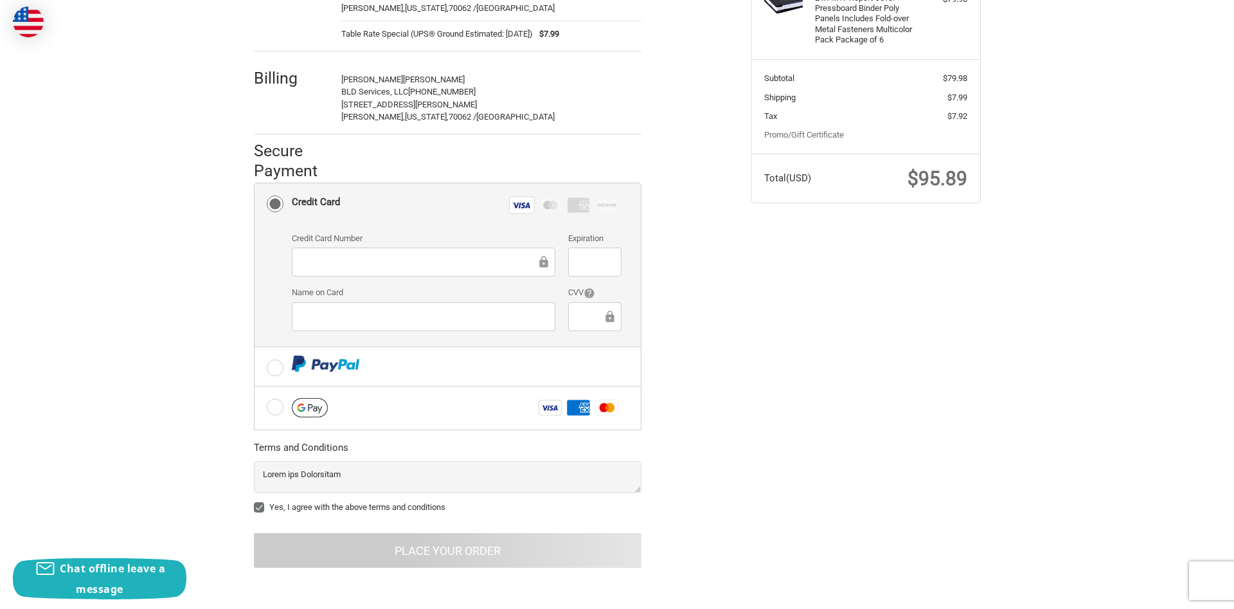
scroll to position [0, 0]
